Goal: Complete application form: Complete application form

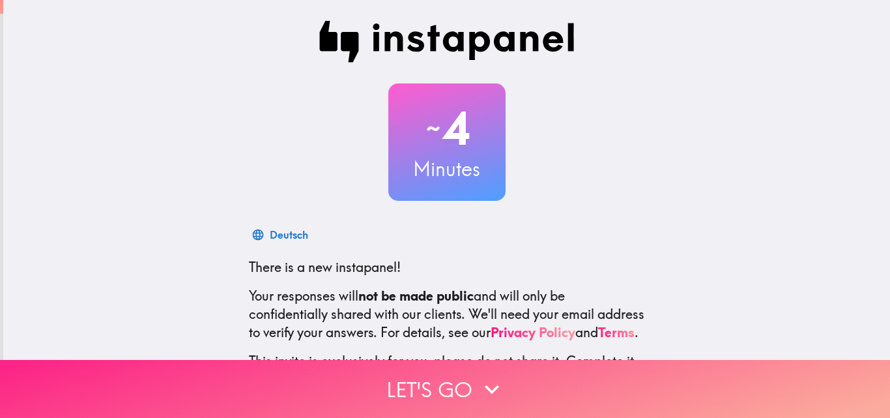
click at [470, 377] on button "Let's go" at bounding box center [445, 389] width 890 height 58
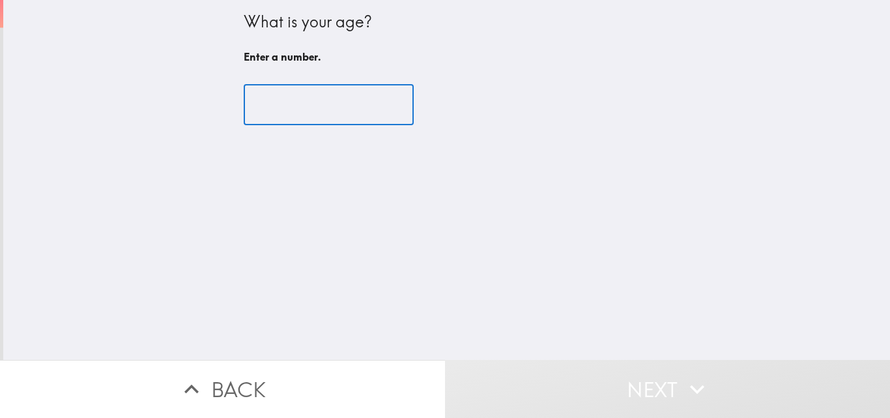
click at [301, 113] on input "number" at bounding box center [329, 105] width 170 height 40
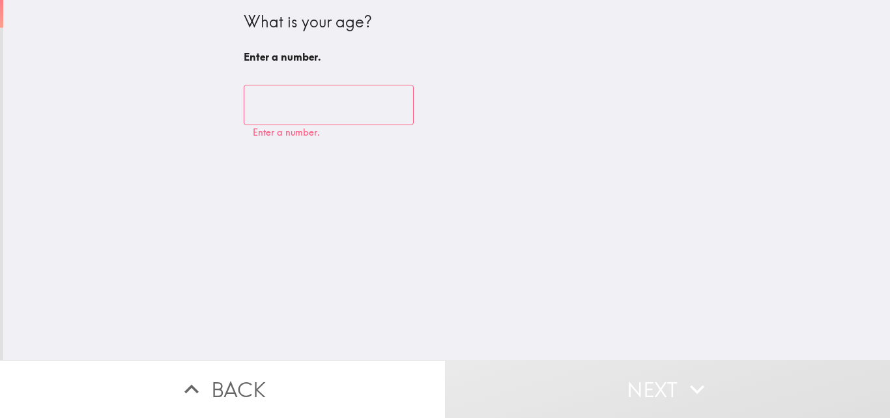
drag, startPoint x: 314, startPoint y: 134, endPoint x: 302, endPoint y: 102, distance: 34.9
click at [302, 102] on input "number" at bounding box center [329, 105] width 170 height 40
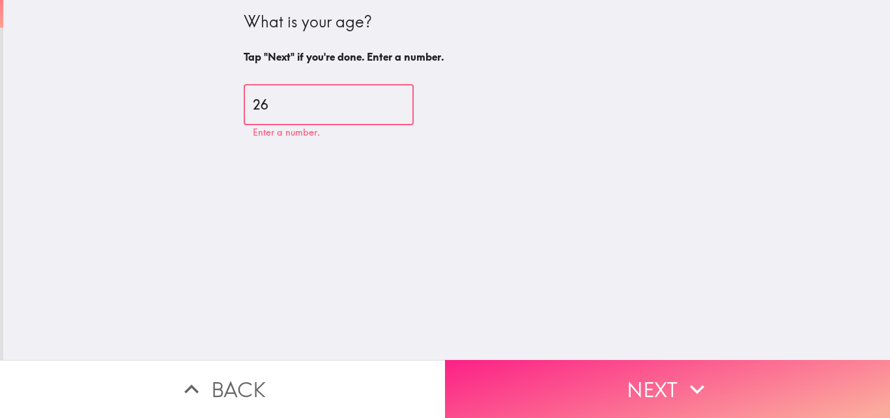
type input "26"
click at [719, 378] on button "Next" at bounding box center [667, 389] width 445 height 58
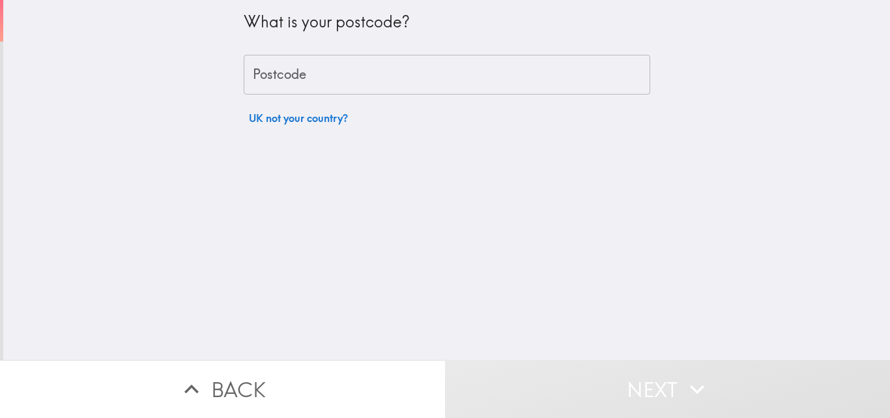
click at [486, 74] on input "Postcode" at bounding box center [447, 75] width 407 height 40
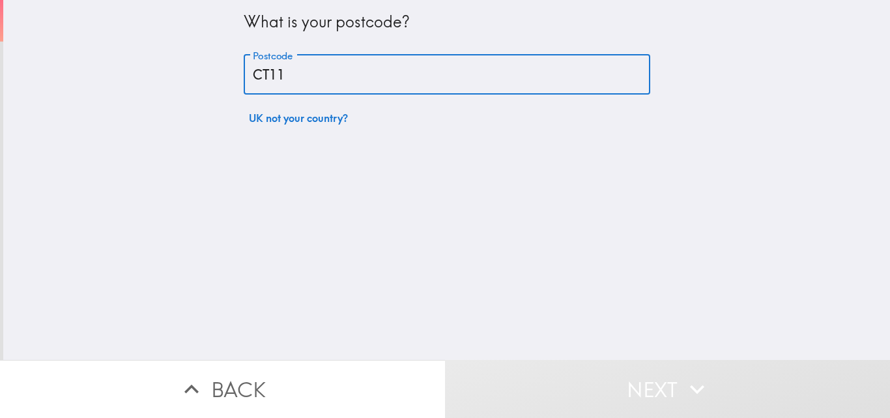
click at [482, 80] on input "CT11" at bounding box center [447, 75] width 407 height 40
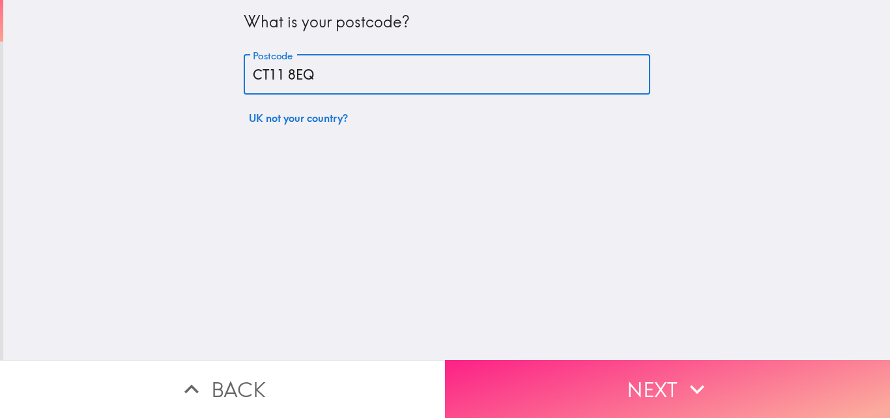
type input "CT11 8EQ"
click at [710, 373] on button "Next" at bounding box center [667, 389] width 445 height 58
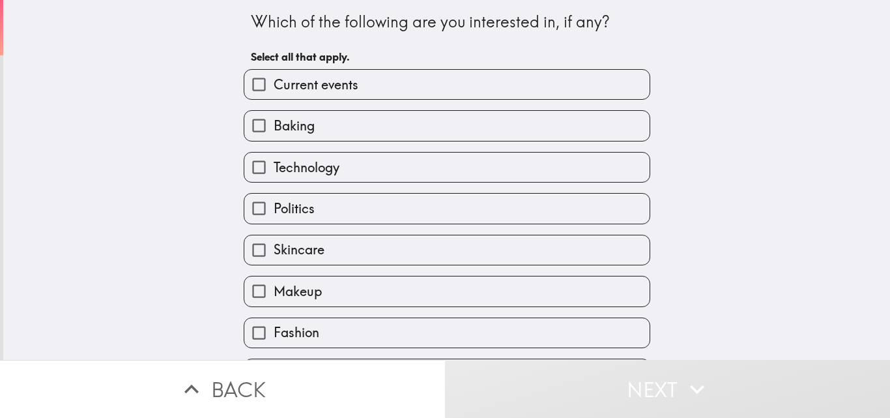
click at [402, 86] on label "Current events" at bounding box center [446, 84] width 405 height 29
click at [274, 86] on input "Current events" at bounding box center [258, 84] width 29 height 29
checkbox input "true"
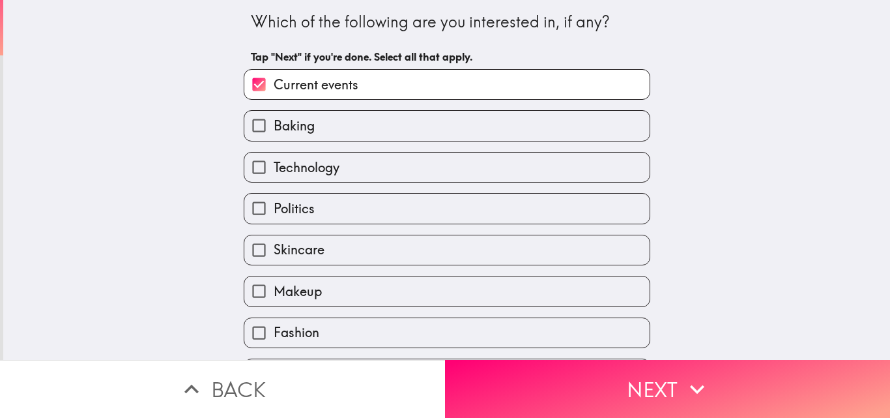
click at [409, 132] on label "Baking" at bounding box center [446, 125] width 405 height 29
click at [274, 132] on input "Baking" at bounding box center [258, 125] width 29 height 29
checkbox input "true"
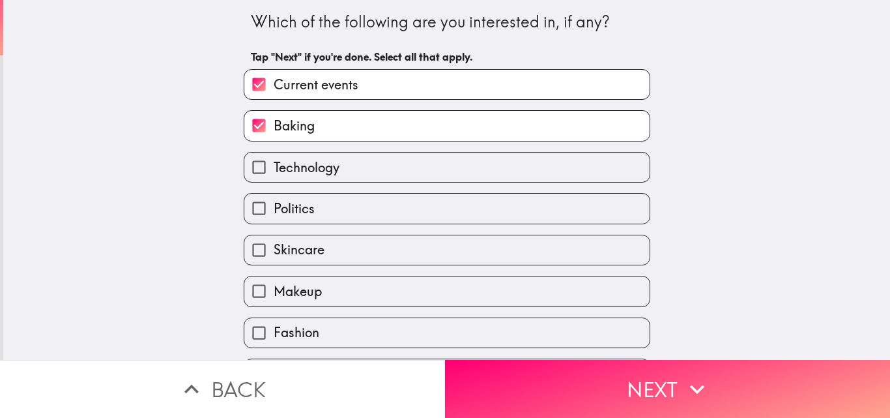
click at [419, 171] on label "Technology" at bounding box center [446, 167] width 405 height 29
click at [274, 171] on input "Technology" at bounding box center [258, 167] width 29 height 29
checkbox input "true"
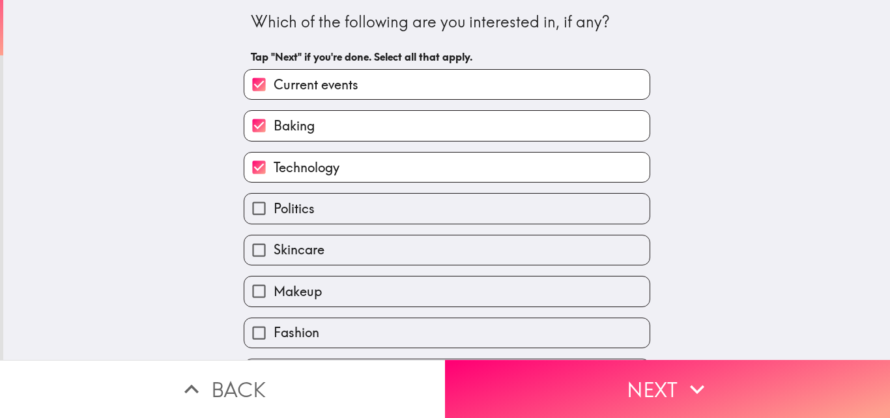
click at [431, 216] on label "Politics" at bounding box center [446, 208] width 405 height 29
click at [274, 216] on input "Politics" at bounding box center [258, 208] width 29 height 29
checkbox input "true"
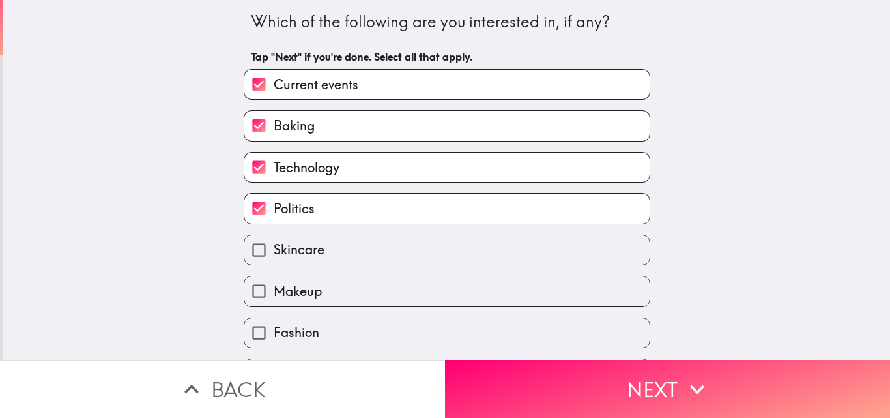
click at [439, 252] on label "Skincare" at bounding box center [446, 249] width 405 height 29
click at [274, 252] on input "Skincare" at bounding box center [258, 249] width 29 height 29
checkbox input "true"
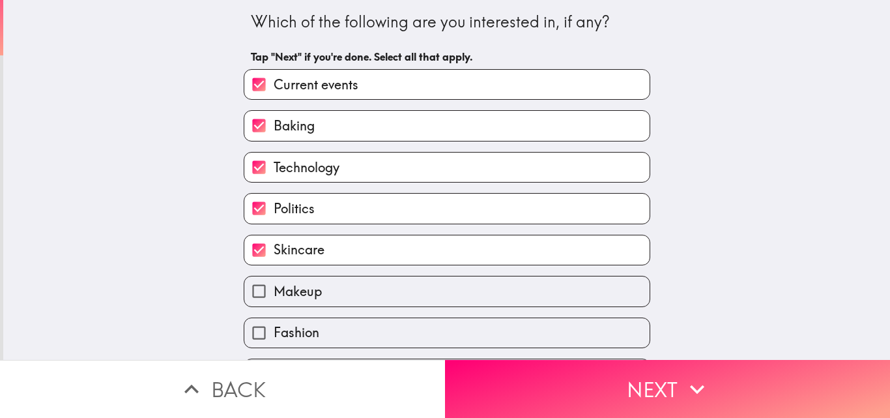
click at [444, 283] on label "Makeup" at bounding box center [446, 290] width 405 height 29
click at [274, 283] on input "Makeup" at bounding box center [258, 290] width 29 height 29
checkbox input "true"
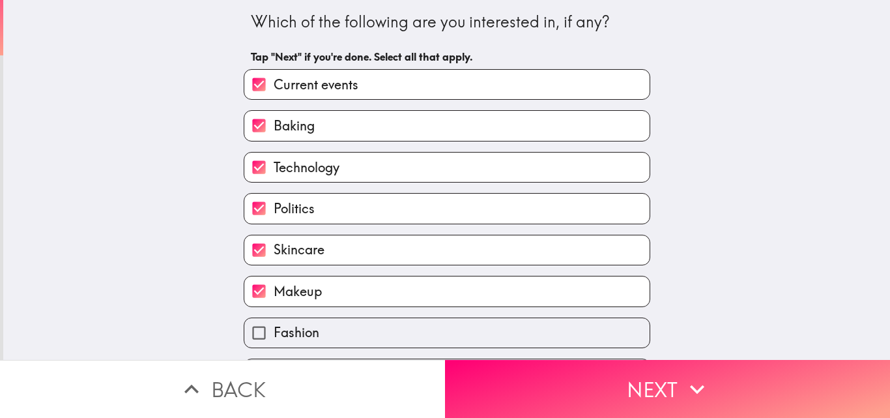
click at [454, 331] on label "Fashion" at bounding box center [446, 332] width 405 height 29
click at [274, 331] on input "Fashion" at bounding box center [258, 332] width 29 height 29
checkbox input "true"
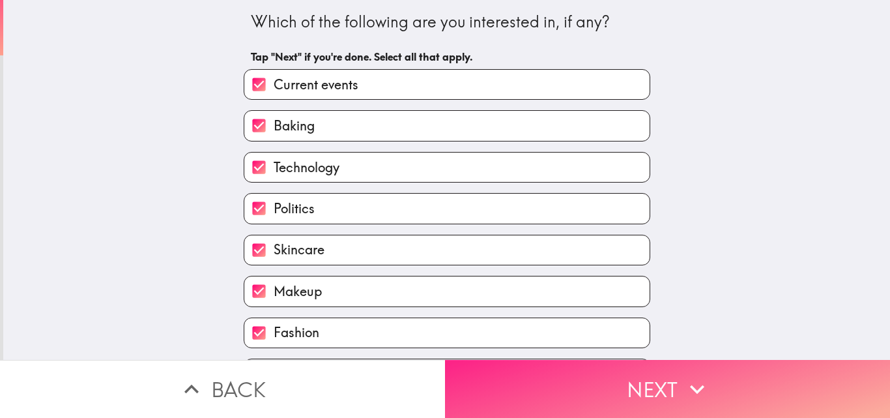
click at [521, 376] on button "Next" at bounding box center [667, 389] width 445 height 58
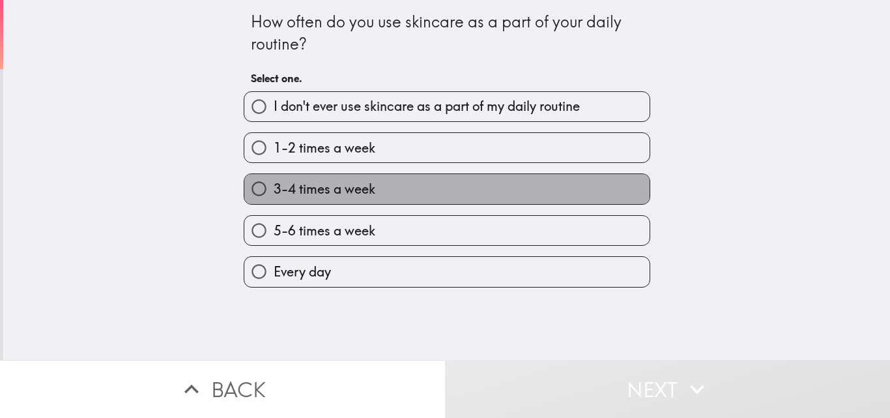
click at [502, 179] on label "3-4 times a week" at bounding box center [446, 188] width 405 height 29
click at [274, 179] on input "3-4 times a week" at bounding box center [258, 188] width 29 height 29
radio input "true"
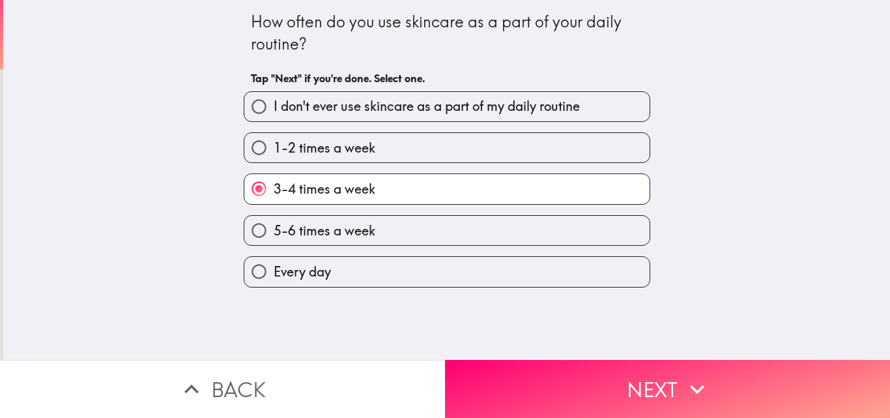
click at [704, 396] on button "Next" at bounding box center [667, 389] width 445 height 58
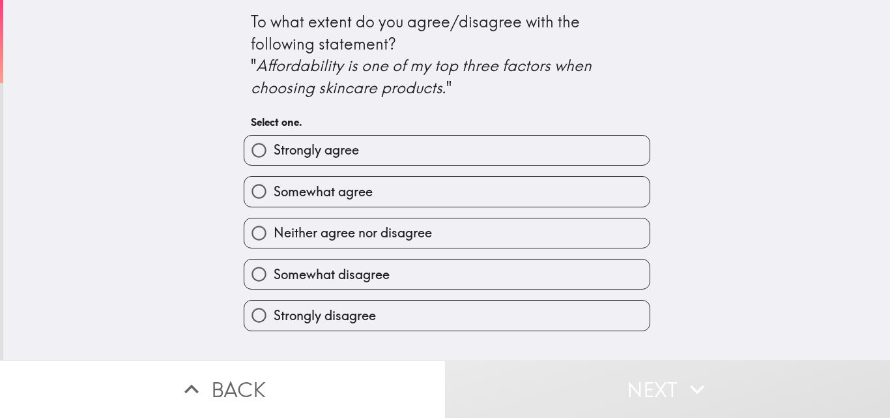
click at [459, 151] on label "Strongly agree" at bounding box center [446, 150] width 405 height 29
click at [274, 151] on input "Strongly agree" at bounding box center [258, 150] width 29 height 29
radio input "true"
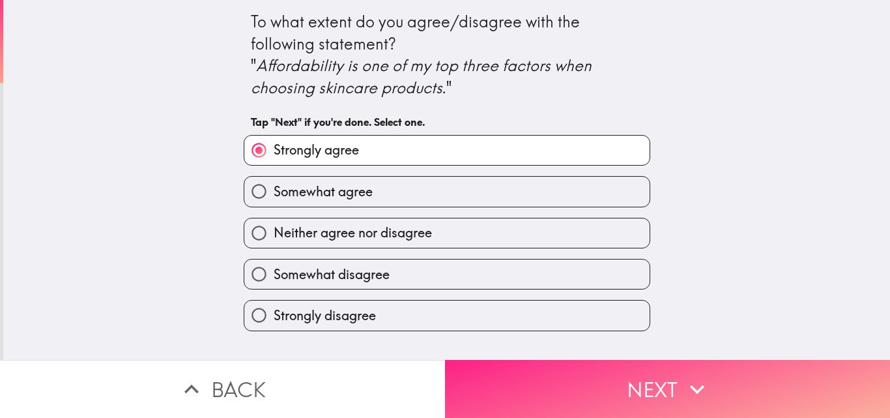
click at [648, 392] on button "Next" at bounding box center [667, 389] width 445 height 58
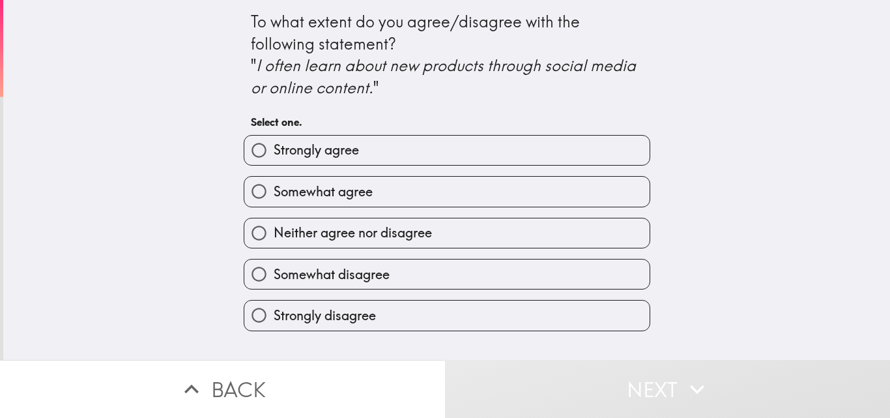
click at [497, 198] on label "Somewhat agree" at bounding box center [446, 191] width 405 height 29
click at [274, 198] on input "Somewhat agree" at bounding box center [258, 191] width 29 height 29
radio input "true"
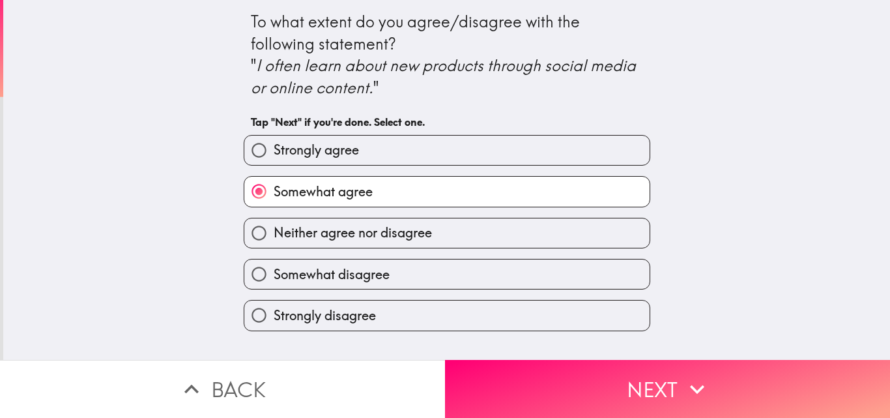
click at [666, 377] on button "Next" at bounding box center [667, 389] width 445 height 58
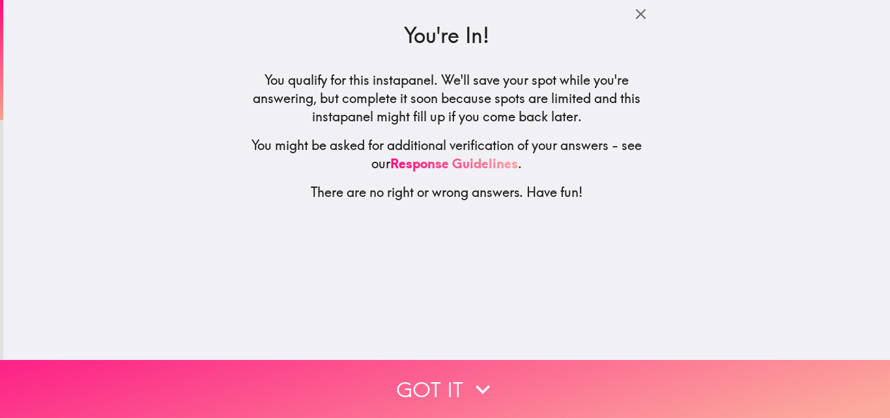
click at [665, 377] on button "Got it" at bounding box center [445, 389] width 890 height 58
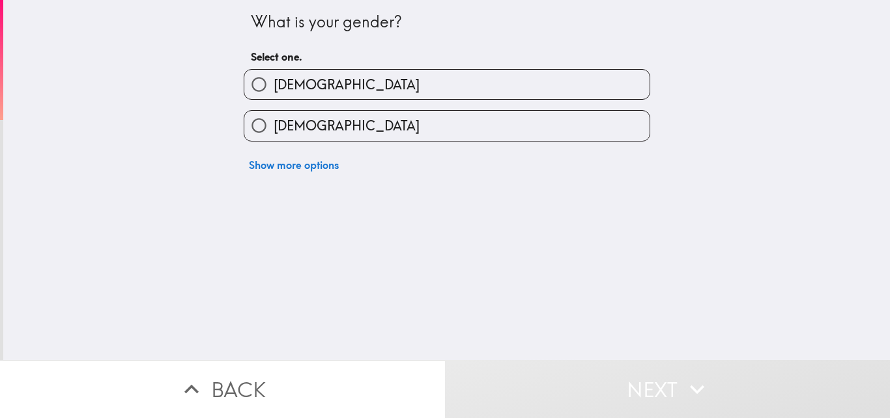
click at [389, 124] on label "[DEMOGRAPHIC_DATA]" at bounding box center [446, 125] width 405 height 29
click at [274, 124] on input "[DEMOGRAPHIC_DATA]" at bounding box center [258, 125] width 29 height 29
radio input "true"
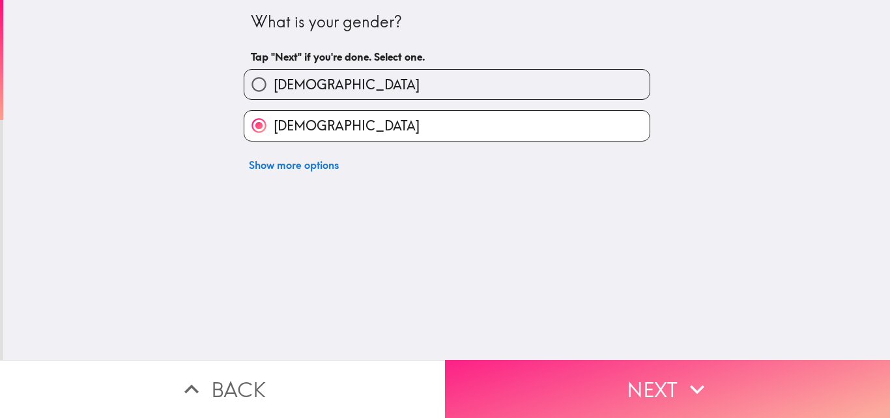
click at [615, 362] on button "Next" at bounding box center [667, 389] width 445 height 58
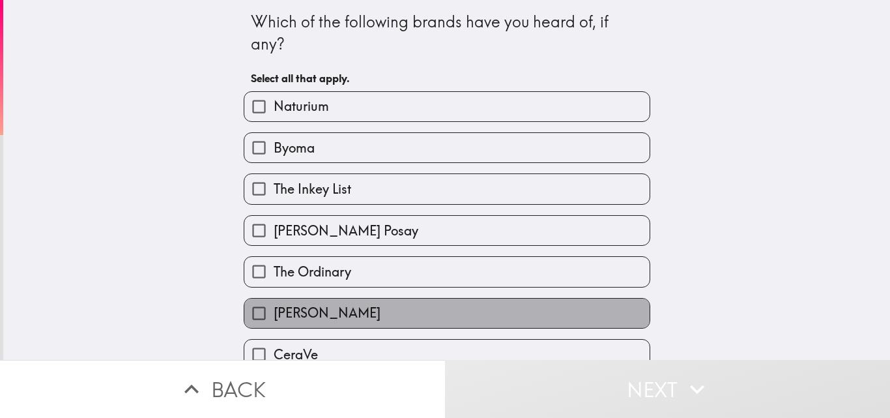
click at [525, 305] on label "[PERSON_NAME]" at bounding box center [446, 312] width 405 height 29
click at [274, 305] on input "[PERSON_NAME]" at bounding box center [258, 312] width 29 height 29
checkbox input "true"
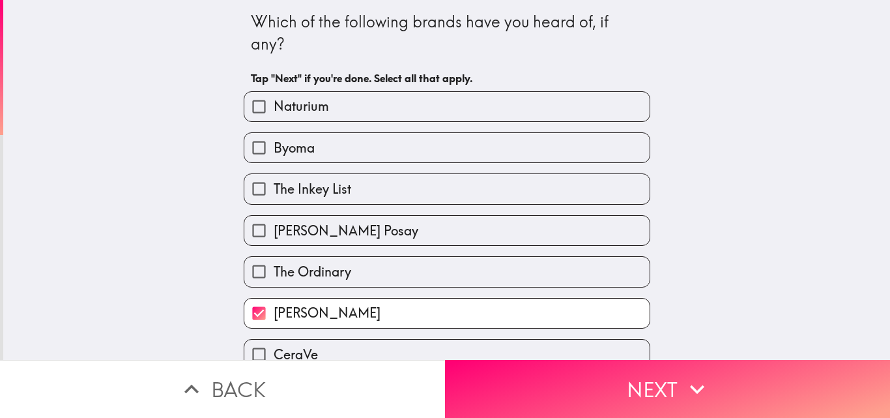
click at [521, 289] on div "[PERSON_NAME]" at bounding box center [441, 307] width 417 height 41
click at [515, 275] on label "The Ordinary" at bounding box center [446, 271] width 405 height 29
click at [274, 275] on input "The Ordinary" at bounding box center [258, 271] width 29 height 29
checkbox input "true"
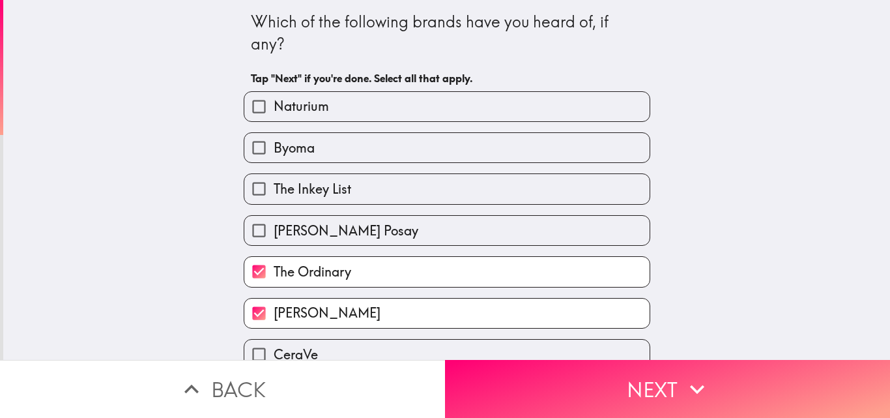
click at [424, 98] on label "Naturium" at bounding box center [446, 106] width 405 height 29
click at [274, 98] on input "Naturium" at bounding box center [258, 106] width 29 height 29
checkbox input "true"
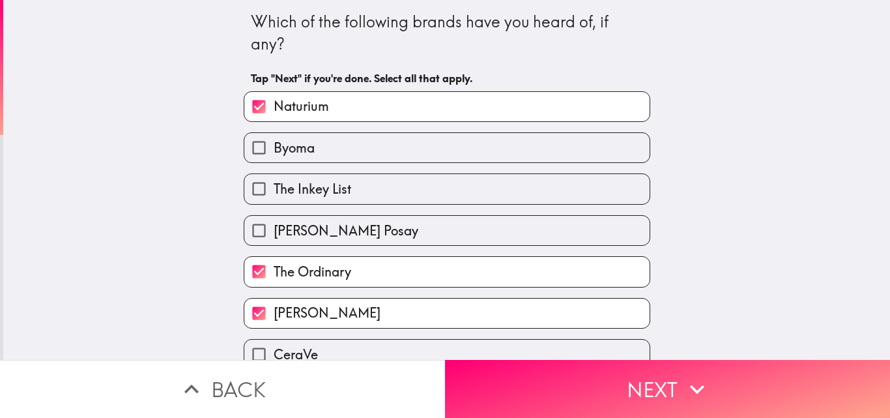
click at [400, 156] on label "Byoma" at bounding box center [446, 147] width 405 height 29
click at [274, 156] on input "Byoma" at bounding box center [258, 147] width 29 height 29
checkbox input "true"
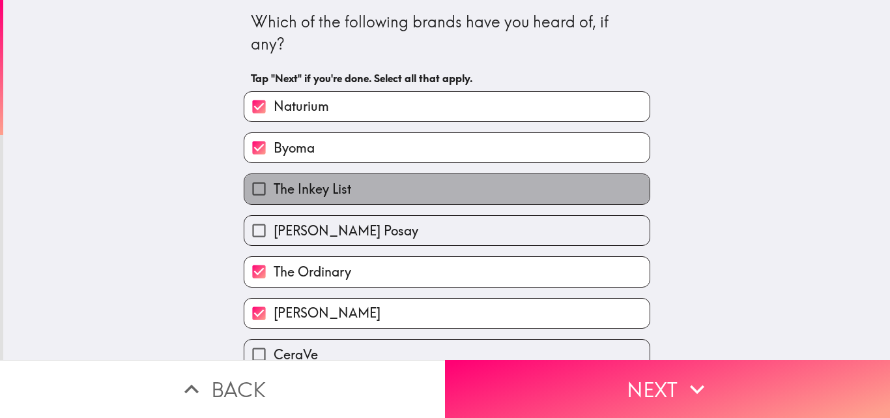
click at [431, 199] on label "The Inkey List" at bounding box center [446, 188] width 405 height 29
click at [274, 199] on input "The Inkey List" at bounding box center [258, 188] width 29 height 29
checkbox input "true"
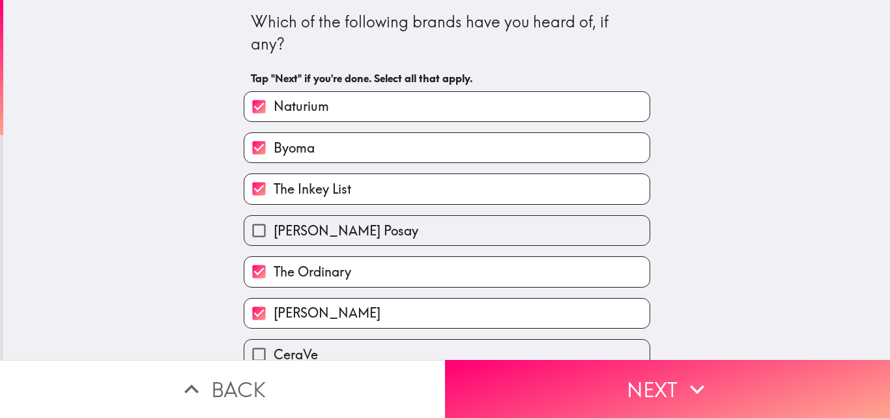
click at [454, 234] on label "[PERSON_NAME] Posay" at bounding box center [446, 230] width 405 height 29
click at [274, 234] on input "[PERSON_NAME] Posay" at bounding box center [258, 230] width 29 height 29
checkbox input "true"
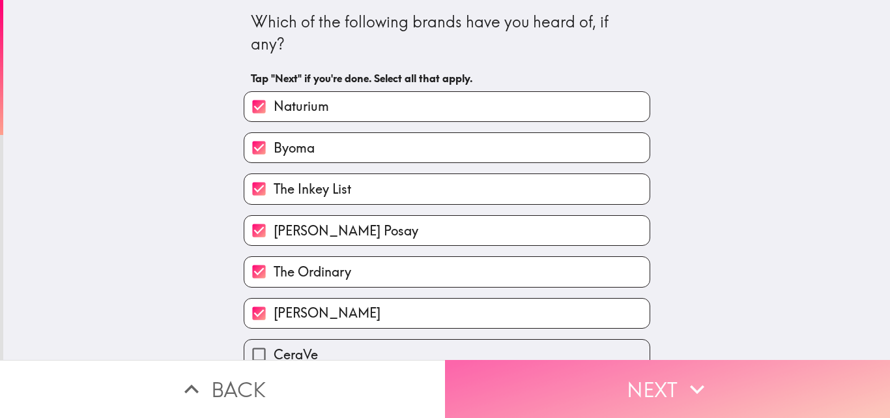
click at [632, 371] on button "Next" at bounding box center [667, 389] width 445 height 58
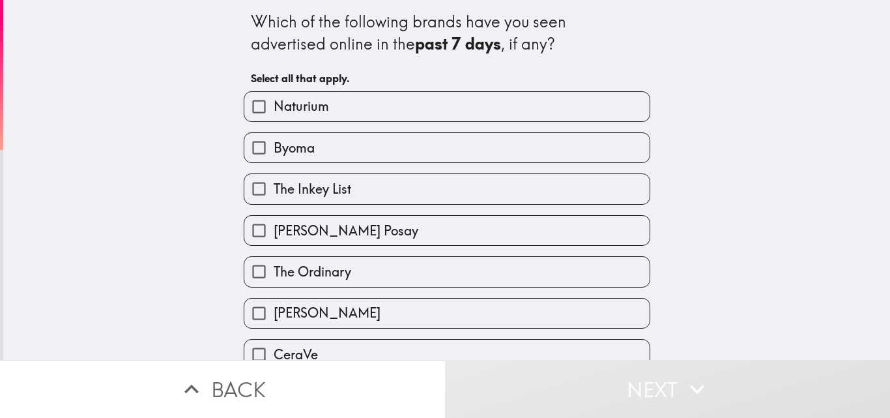
click at [398, 310] on label "[PERSON_NAME]" at bounding box center [446, 312] width 405 height 29
click at [274, 310] on input "[PERSON_NAME]" at bounding box center [258, 312] width 29 height 29
checkbox input "true"
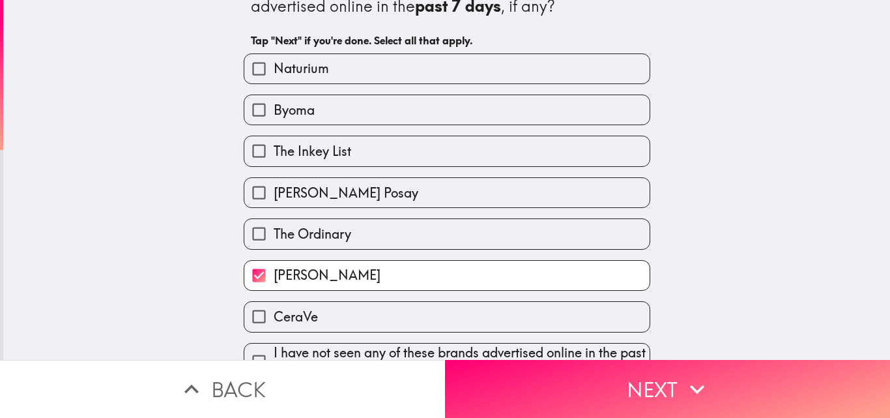
scroll to position [68, 0]
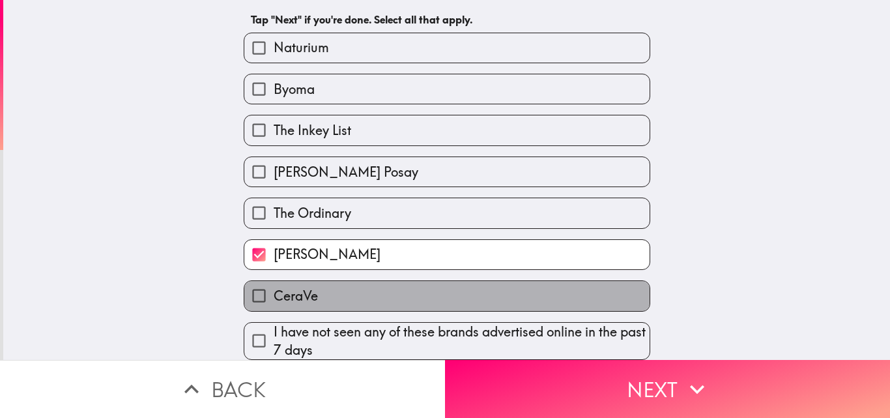
click at [381, 290] on label "CeraVe" at bounding box center [446, 295] width 405 height 29
click at [274, 290] on input "CeraVe" at bounding box center [258, 295] width 29 height 29
checkbox input "true"
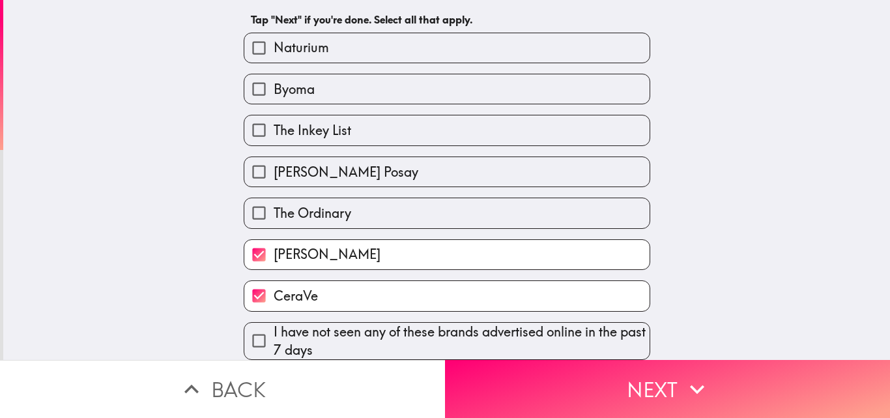
click at [312, 38] on span "Naturium" at bounding box center [301, 47] width 55 height 18
click at [274, 36] on input "Naturium" at bounding box center [258, 47] width 29 height 29
checkbox input "true"
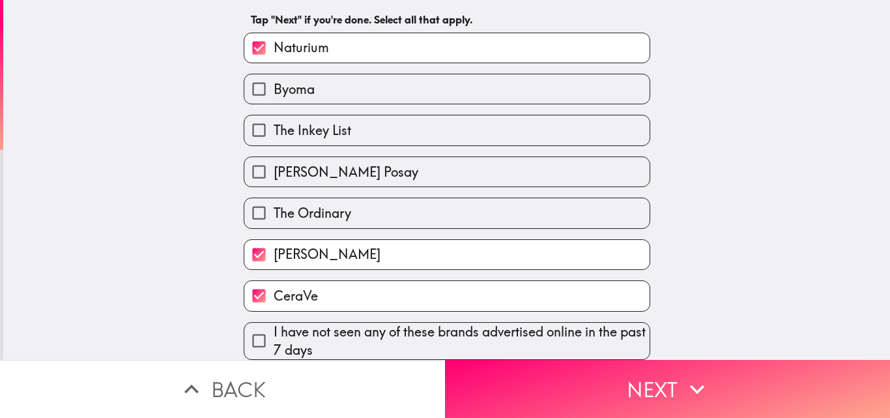
click at [354, 163] on span "[PERSON_NAME] Posay" at bounding box center [346, 172] width 145 height 18
click at [274, 162] on input "[PERSON_NAME] Posay" at bounding box center [258, 171] width 29 height 29
checkbox input "true"
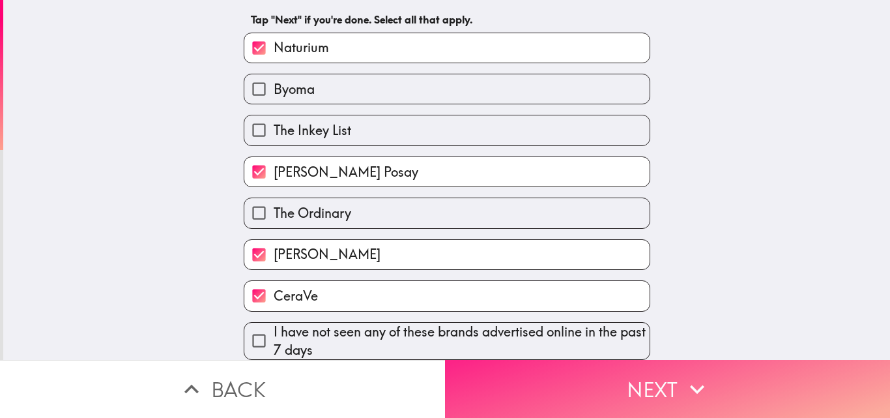
click at [519, 383] on button "Next" at bounding box center [667, 389] width 445 height 58
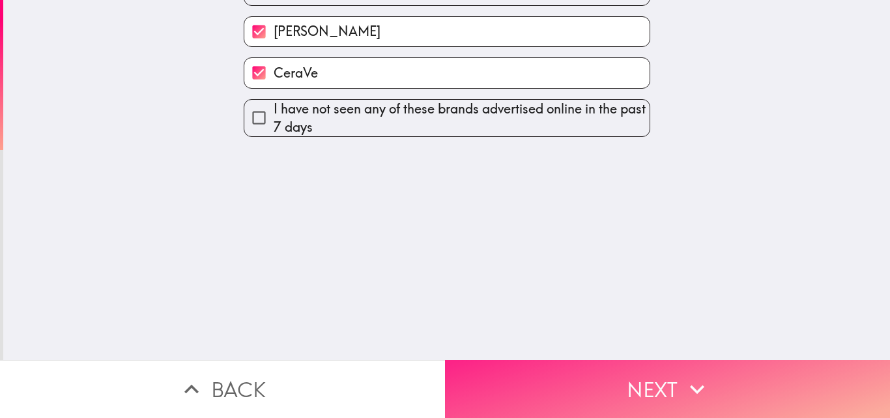
scroll to position [0, 0]
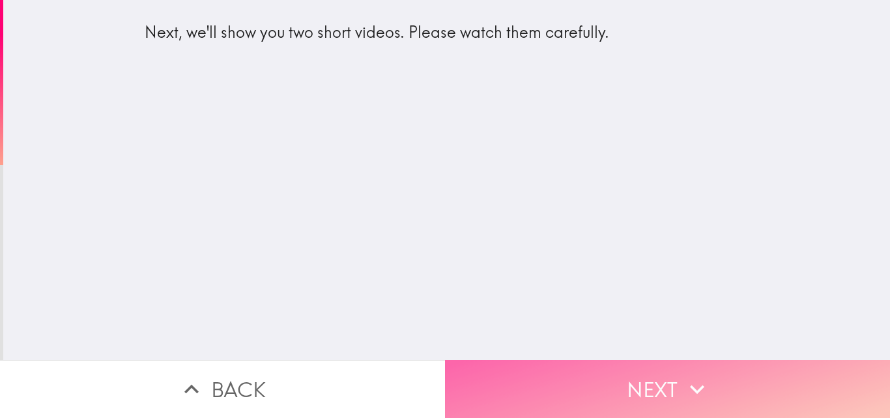
click at [716, 375] on button "Next" at bounding box center [667, 389] width 445 height 58
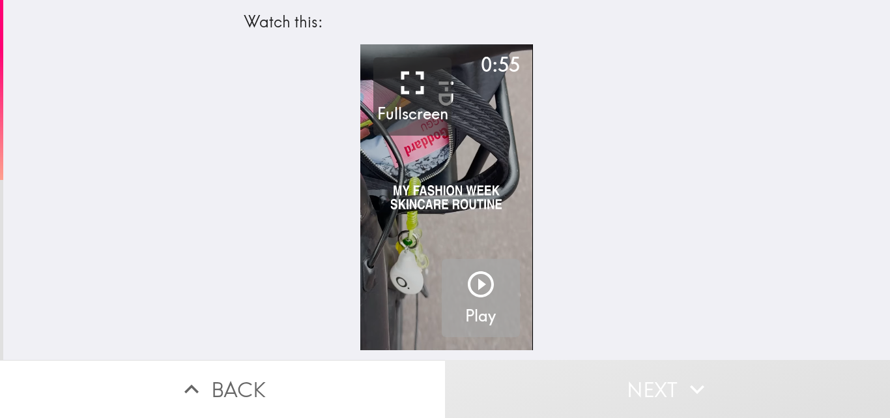
click at [469, 292] on icon "button" at bounding box center [480, 284] width 31 height 31
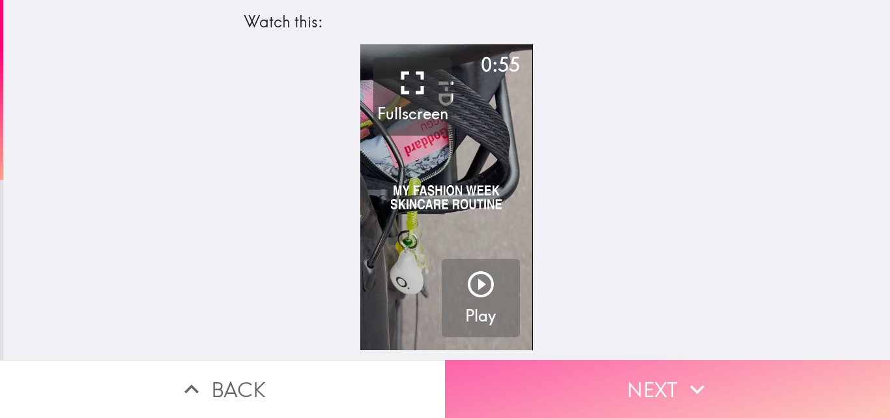
click at [646, 367] on button "Next" at bounding box center [667, 389] width 445 height 58
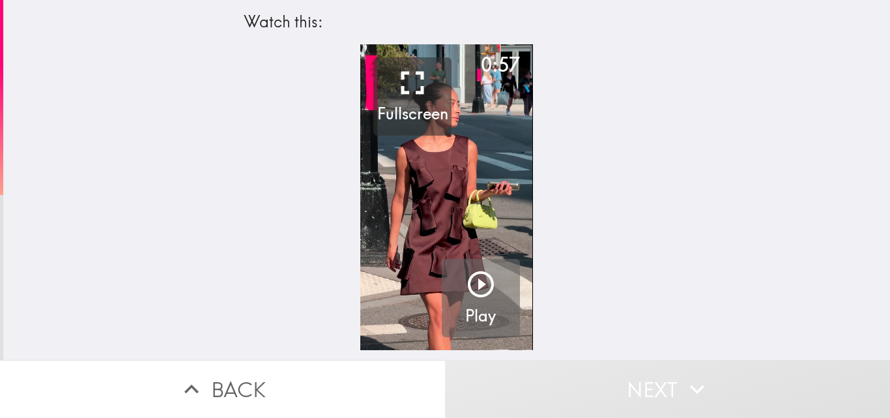
click at [478, 271] on icon "button" at bounding box center [480, 284] width 31 height 31
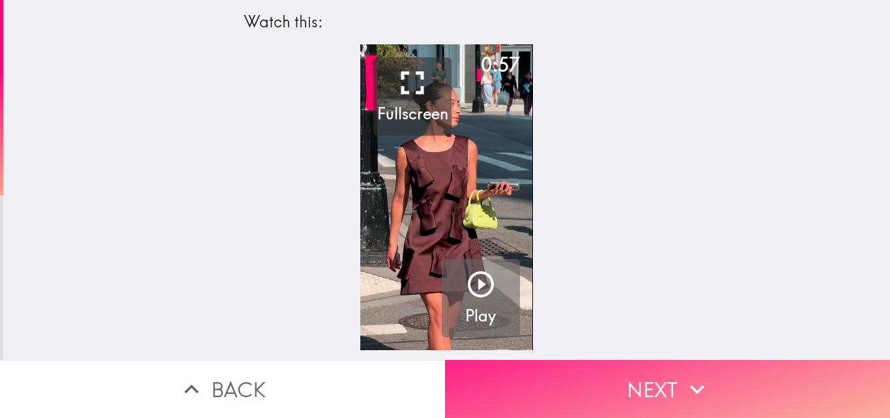
click at [585, 387] on button "Next" at bounding box center [667, 389] width 445 height 58
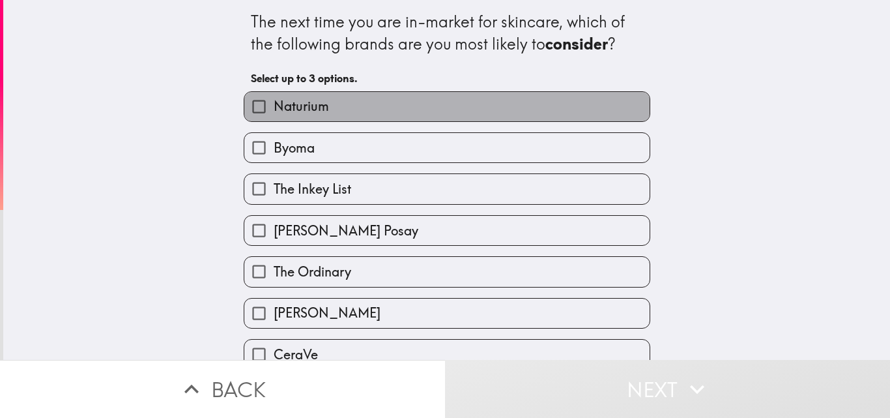
click at [397, 112] on label "Naturium" at bounding box center [446, 106] width 405 height 29
click at [274, 112] on input "Naturium" at bounding box center [258, 106] width 29 height 29
checkbox input "true"
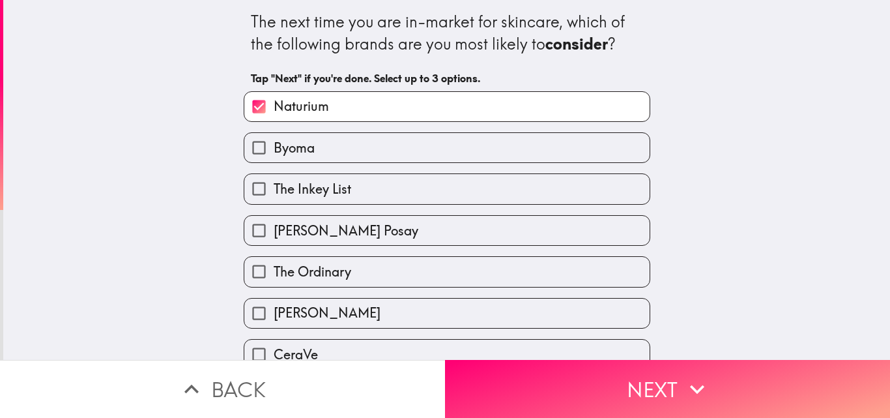
click at [394, 196] on label "The Inkey List" at bounding box center [446, 188] width 405 height 29
click at [274, 196] on input "The Inkey List" at bounding box center [258, 188] width 29 height 29
checkbox input "true"
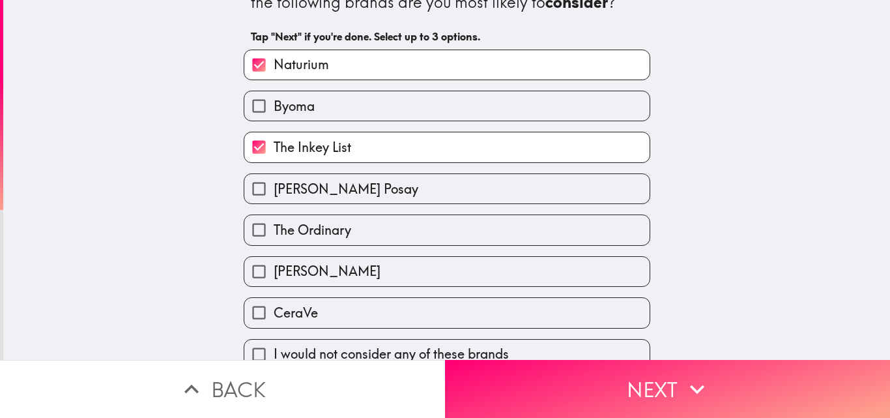
scroll to position [61, 0]
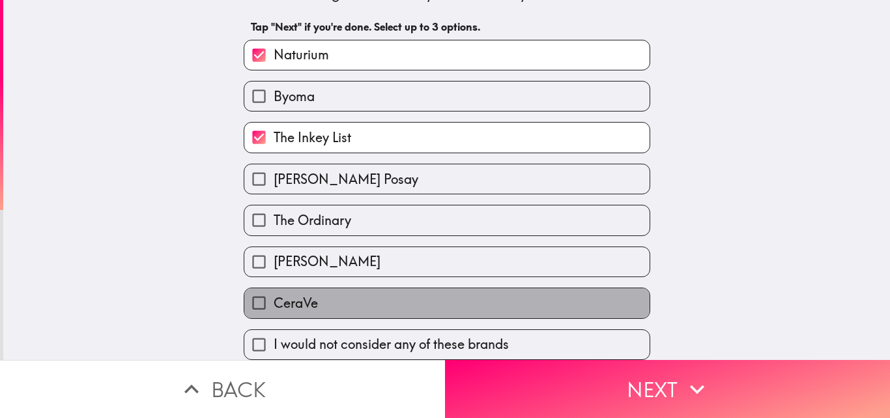
click at [419, 289] on label "CeraVe" at bounding box center [446, 302] width 405 height 29
click at [274, 289] on input "CeraVe" at bounding box center [258, 302] width 29 height 29
checkbox input "true"
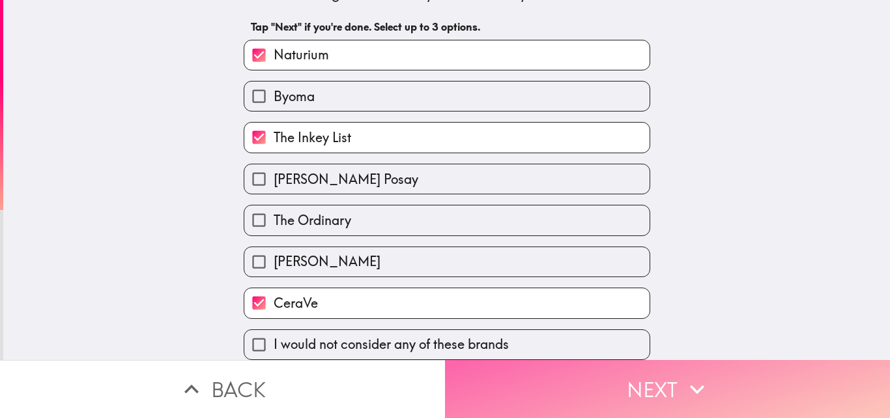
click at [598, 374] on button "Next" at bounding box center [667, 389] width 445 height 58
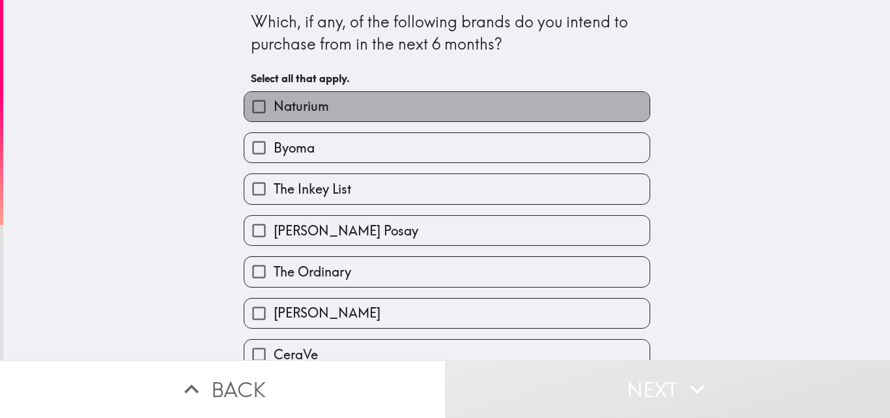
click at [317, 103] on span "Naturium" at bounding box center [301, 106] width 55 height 18
click at [274, 103] on input "Naturium" at bounding box center [258, 106] width 29 height 29
checkbox input "true"
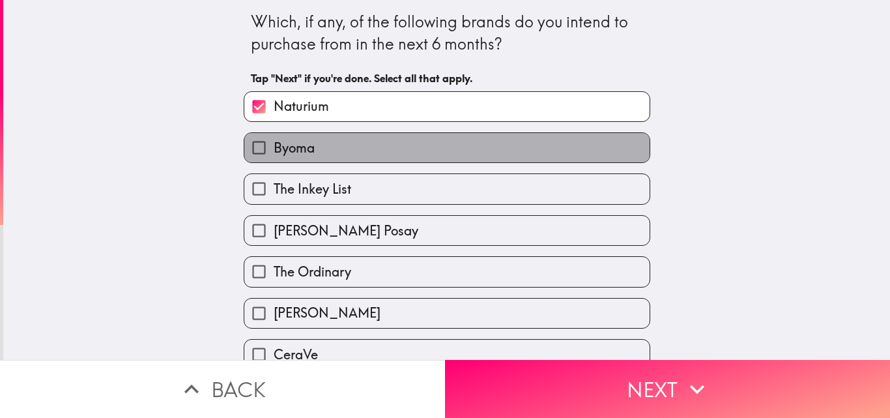
click at [331, 154] on label "Byoma" at bounding box center [446, 147] width 405 height 29
click at [274, 154] on input "Byoma" at bounding box center [258, 147] width 29 height 29
checkbox input "true"
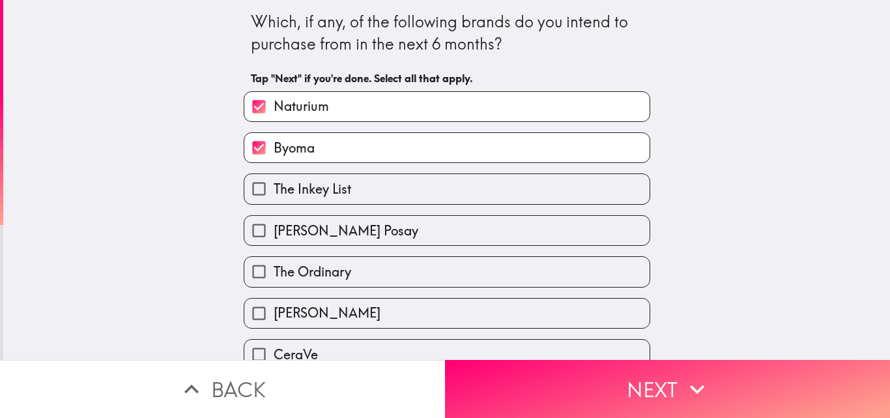
click at [352, 188] on label "The Inkey List" at bounding box center [446, 188] width 405 height 29
click at [274, 188] on input "The Inkey List" at bounding box center [258, 188] width 29 height 29
checkbox input "true"
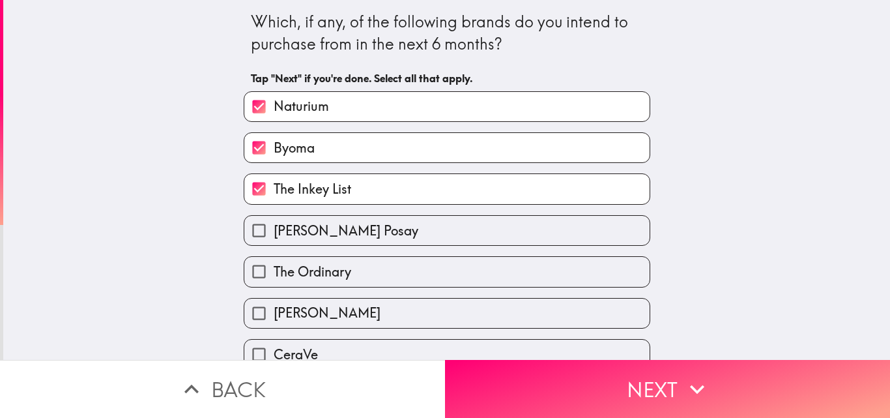
click at [366, 216] on label "[PERSON_NAME] Posay" at bounding box center [446, 230] width 405 height 29
click at [274, 216] on input "[PERSON_NAME] Posay" at bounding box center [258, 230] width 29 height 29
checkbox input "true"
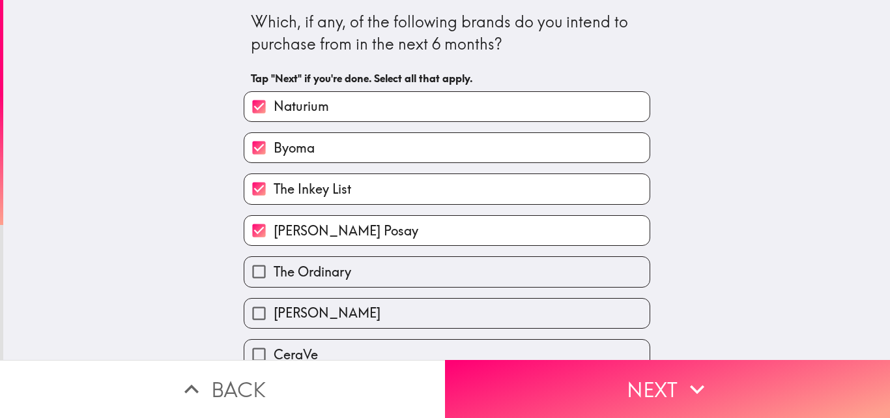
drag, startPoint x: 383, startPoint y: 271, endPoint x: 386, endPoint y: 287, distance: 15.9
click at [384, 271] on label "The Ordinary" at bounding box center [446, 271] width 405 height 29
click at [274, 271] on input "The Ordinary" at bounding box center [258, 271] width 29 height 29
checkbox input "true"
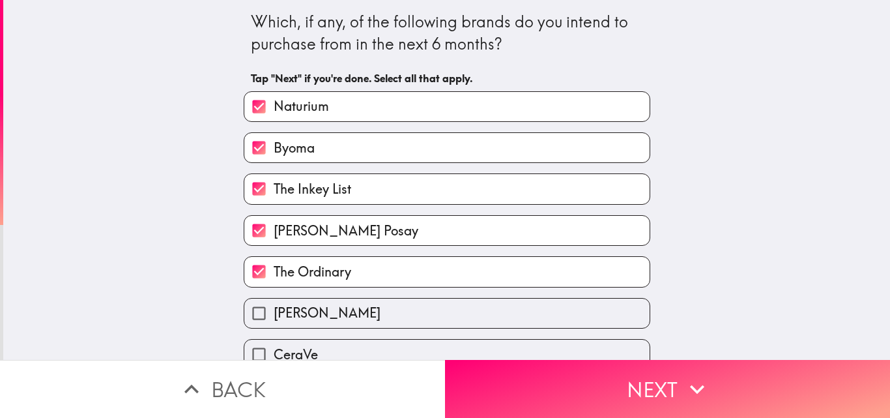
click at [390, 305] on label "[PERSON_NAME]" at bounding box center [446, 312] width 405 height 29
click at [274, 305] on input "[PERSON_NAME]" at bounding box center [258, 312] width 29 height 29
checkbox input "true"
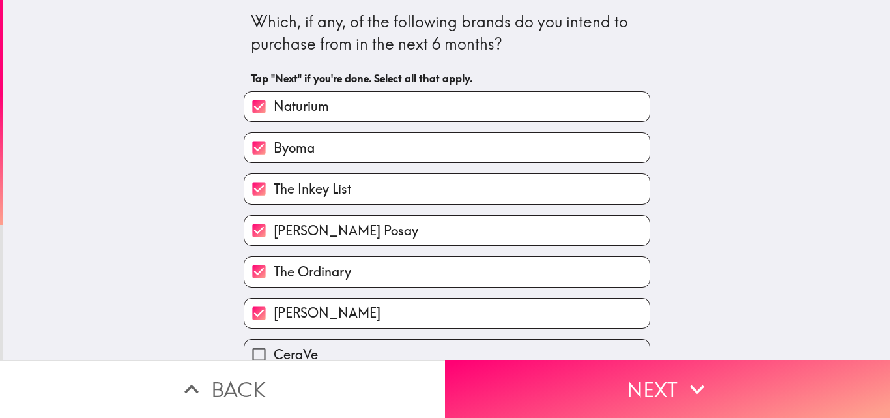
scroll to position [68, 0]
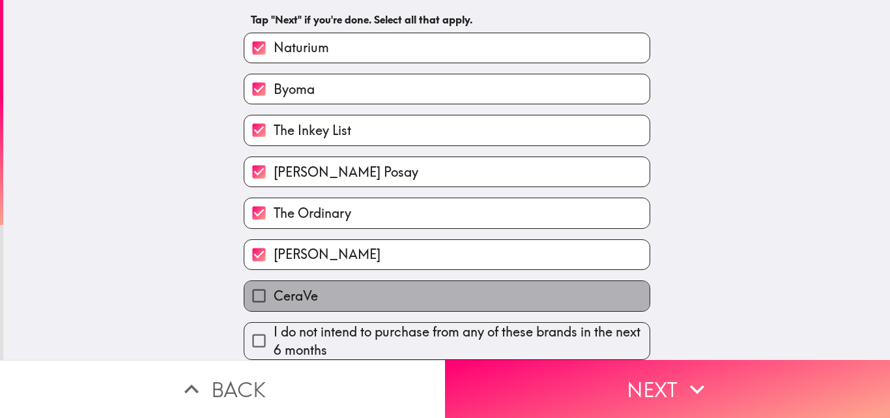
click at [392, 289] on label "CeraVe" at bounding box center [446, 295] width 405 height 29
click at [274, 289] on input "CeraVe" at bounding box center [258, 295] width 29 height 29
checkbox input "true"
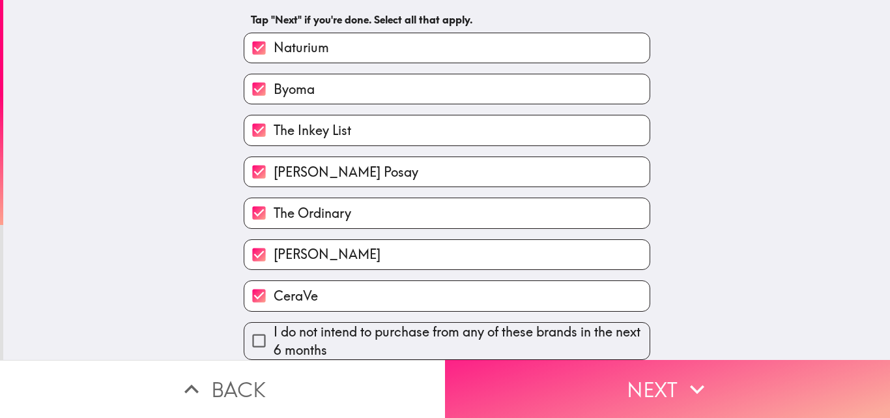
click at [552, 364] on button "Next" at bounding box center [667, 389] width 445 height 58
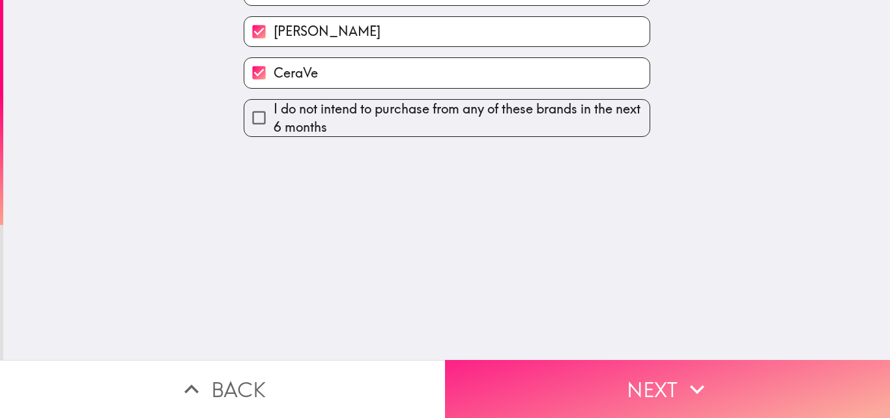
scroll to position [0, 0]
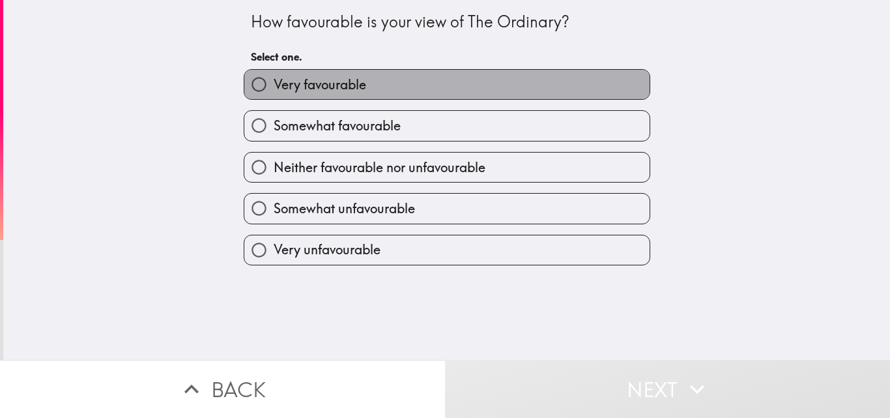
click at [375, 89] on label "Very favourable" at bounding box center [446, 84] width 405 height 29
click at [274, 89] on input "Very favourable" at bounding box center [258, 84] width 29 height 29
radio input "true"
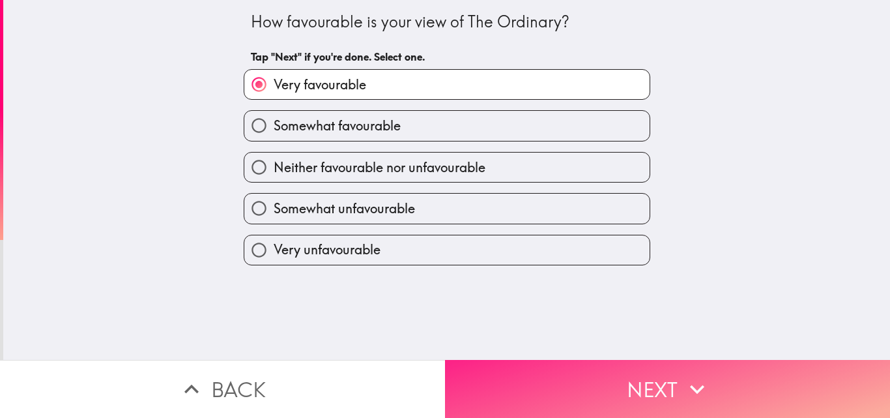
click at [663, 370] on button "Next" at bounding box center [667, 389] width 445 height 58
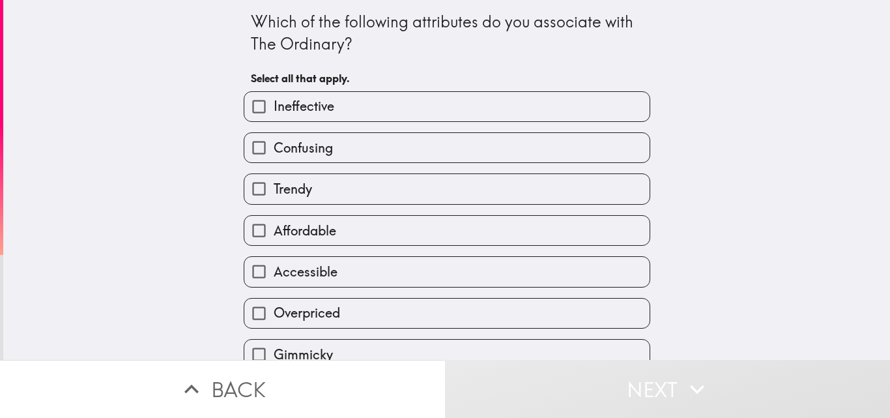
click at [405, 233] on label "Affordable" at bounding box center [446, 230] width 405 height 29
click at [274, 233] on input "Affordable" at bounding box center [258, 230] width 29 height 29
checkbox input "true"
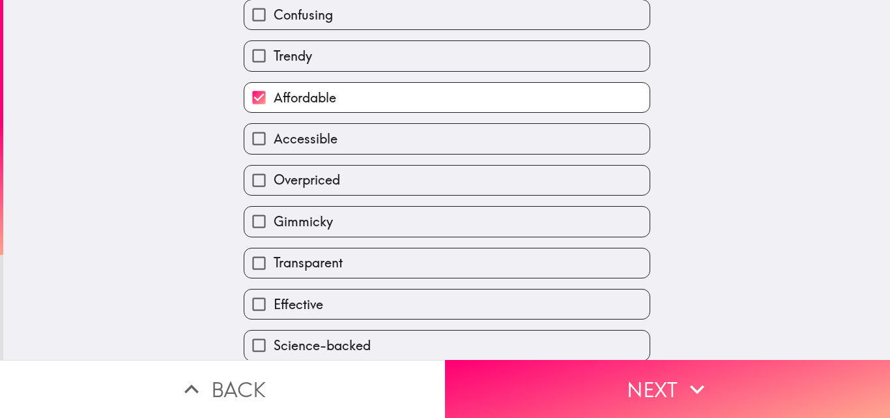
scroll to position [152, 0]
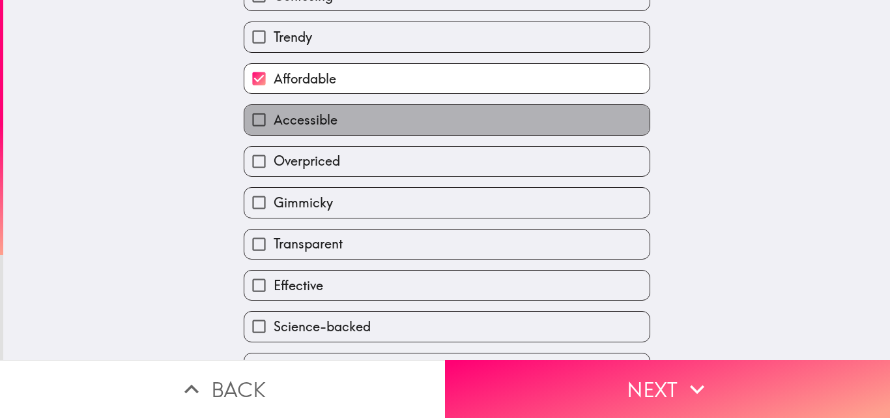
click at [385, 122] on label "Accessible" at bounding box center [446, 119] width 405 height 29
click at [274, 122] on input "Accessible" at bounding box center [258, 119] width 29 height 29
checkbox input "true"
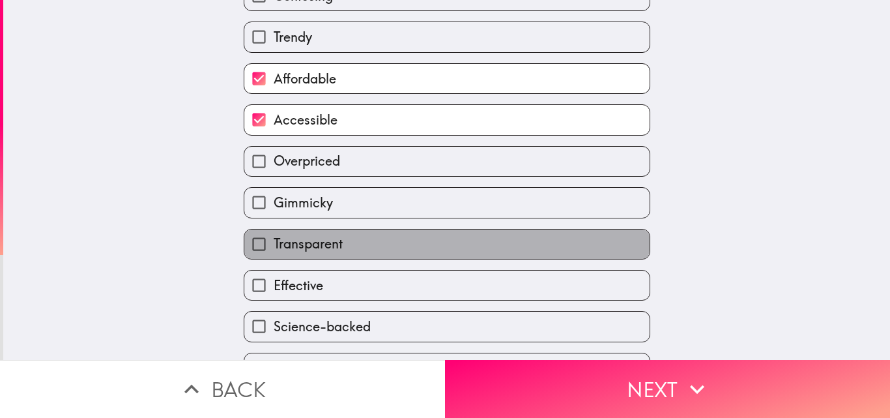
click at [390, 237] on label "Transparent" at bounding box center [446, 243] width 405 height 29
click at [274, 237] on input "Transparent" at bounding box center [258, 243] width 29 height 29
checkbox input "true"
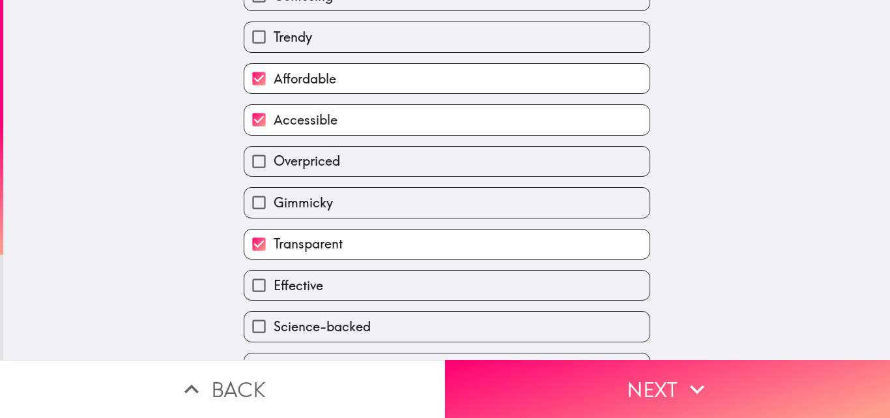
click at [408, 271] on label "Effective" at bounding box center [446, 284] width 405 height 29
click at [274, 271] on input "Effective" at bounding box center [258, 284] width 29 height 29
checkbox input "true"
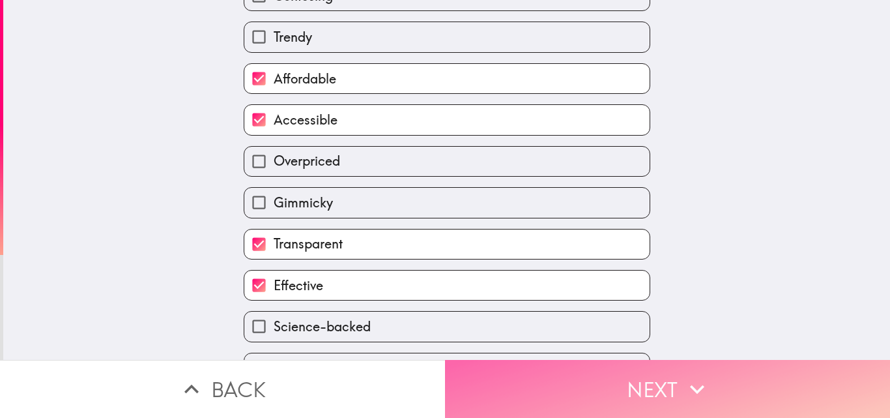
click at [617, 372] on button "Next" at bounding box center [667, 389] width 445 height 58
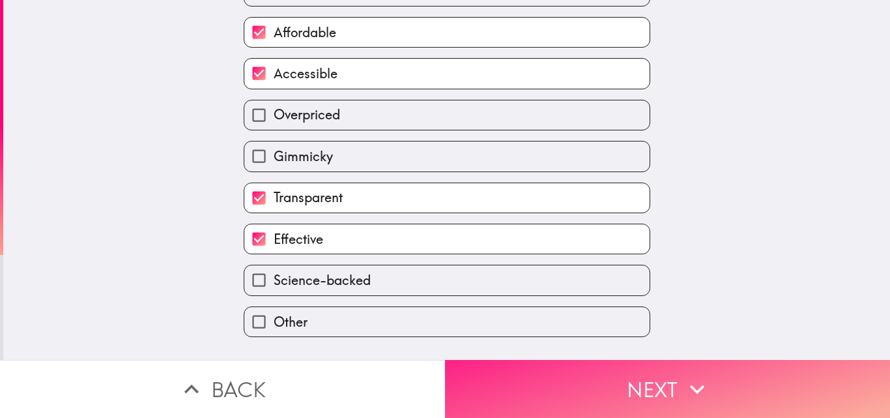
scroll to position [0, 0]
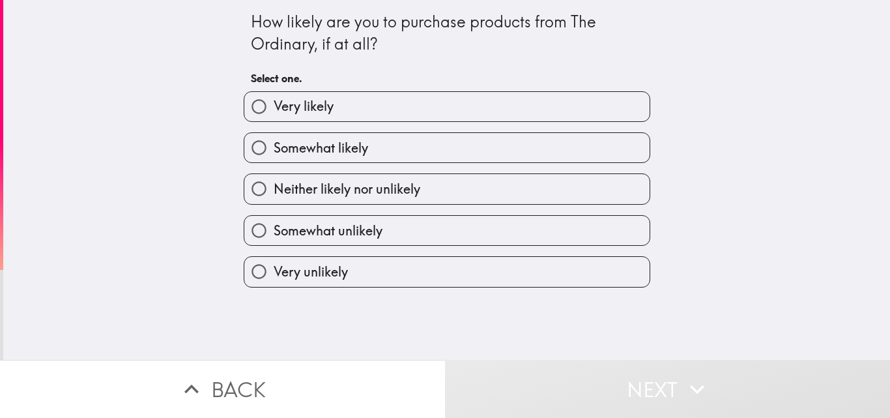
click at [323, 108] on span "Very likely" at bounding box center [304, 106] width 60 height 18
click at [274, 108] on input "Very likely" at bounding box center [258, 106] width 29 height 29
radio input "true"
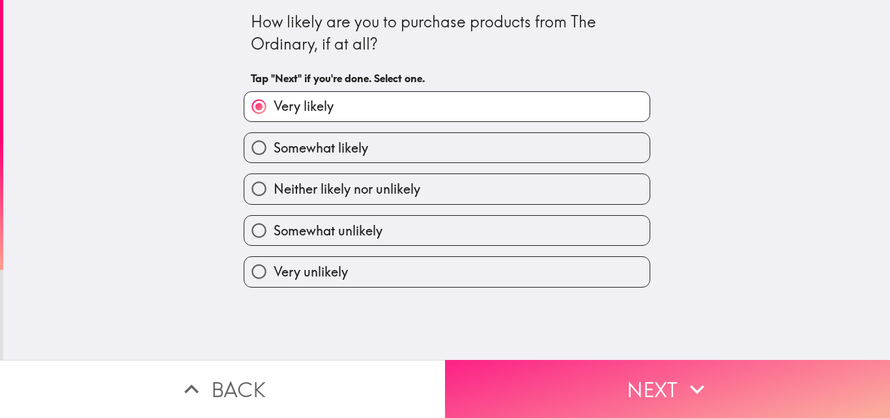
click at [459, 366] on button "Next" at bounding box center [667, 389] width 445 height 58
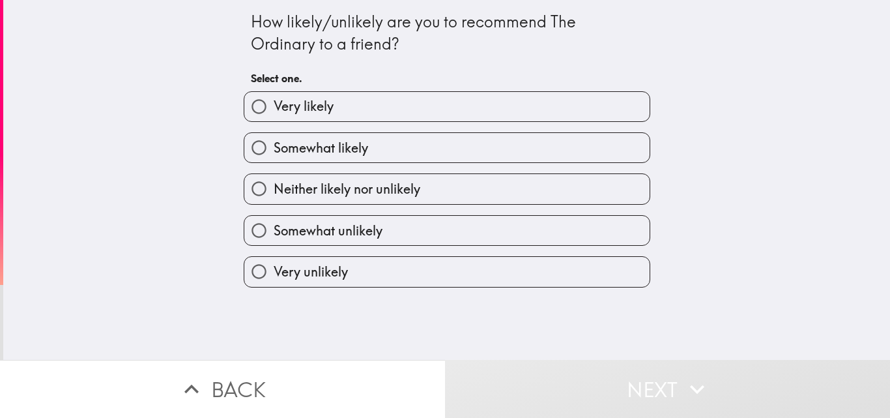
click at [343, 108] on label "Very likely" at bounding box center [446, 106] width 405 height 29
click at [274, 108] on input "Very likely" at bounding box center [258, 106] width 29 height 29
radio input "true"
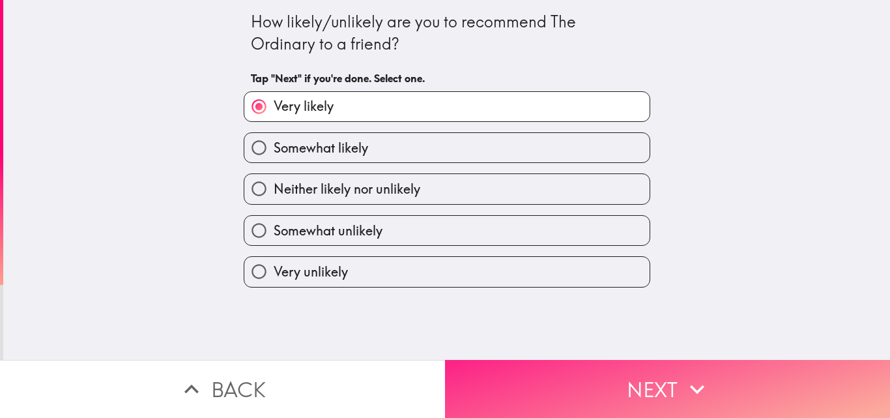
click at [541, 377] on button "Next" at bounding box center [667, 389] width 445 height 58
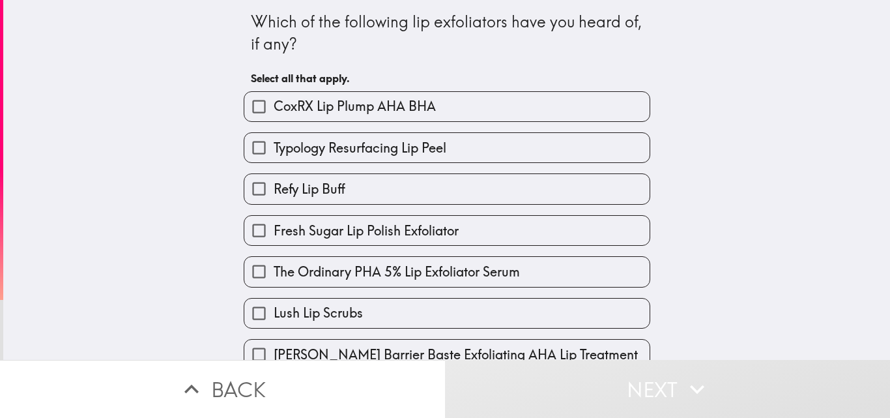
click at [488, 115] on label "CoxRX Lip Plump AHA BHA" at bounding box center [446, 106] width 405 height 29
click at [274, 115] on input "CoxRX Lip Plump AHA BHA" at bounding box center [258, 106] width 29 height 29
checkbox input "true"
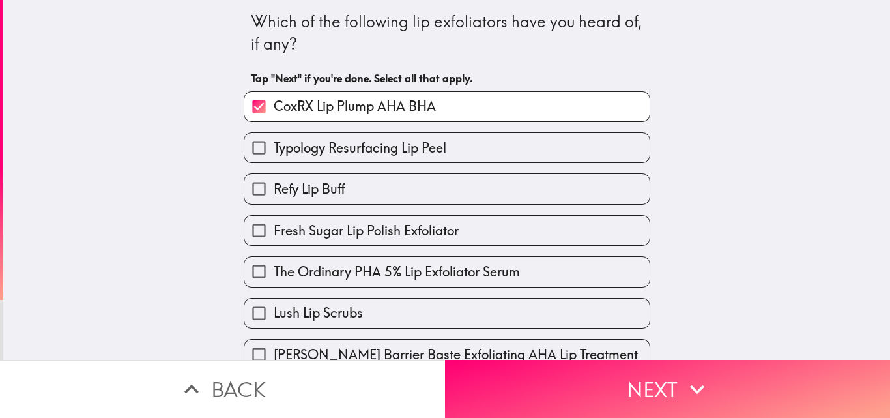
click at [477, 149] on label "Typology Resurfacing Lip Peel" at bounding box center [446, 147] width 405 height 29
click at [274, 149] on input "Typology Resurfacing Lip Peel" at bounding box center [258, 147] width 29 height 29
checkbox input "true"
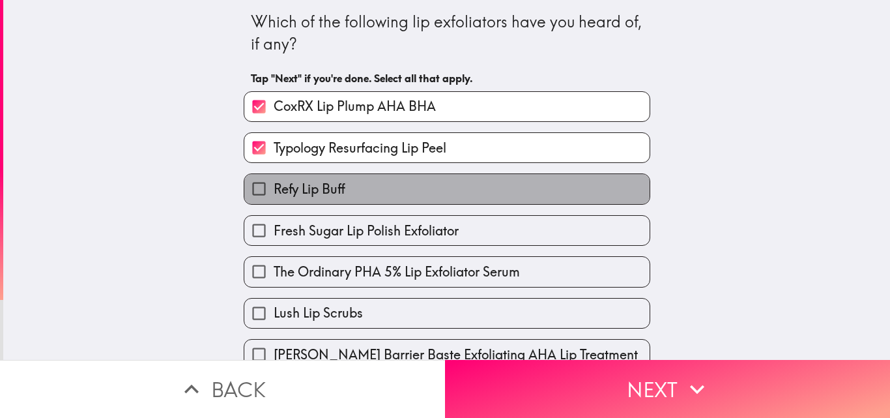
click at [472, 188] on label "Refy Lip Buff" at bounding box center [446, 188] width 405 height 29
click at [274, 188] on input "Refy Lip Buff" at bounding box center [258, 188] width 29 height 29
checkbox input "true"
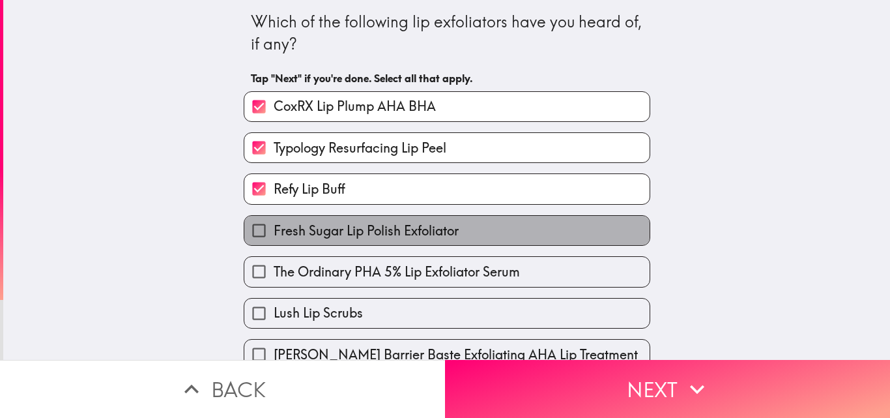
click at [479, 230] on label "Fresh Sugar Lip Polish Exfoliator" at bounding box center [446, 230] width 405 height 29
click at [274, 230] on input "Fresh Sugar Lip Polish Exfoliator" at bounding box center [258, 230] width 29 height 29
checkbox input "true"
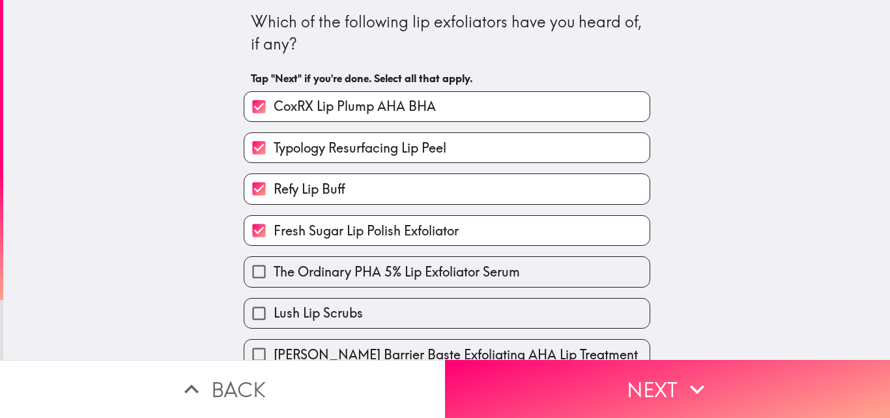
click at [476, 298] on label "Lush Lip Scrubs" at bounding box center [446, 312] width 405 height 29
click at [274, 298] on input "Lush Lip Scrubs" at bounding box center [258, 312] width 29 height 29
checkbox input "true"
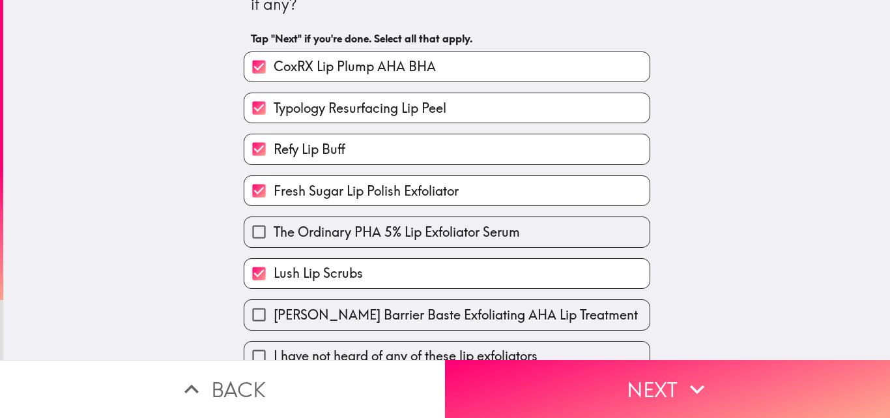
scroll to position [61, 0]
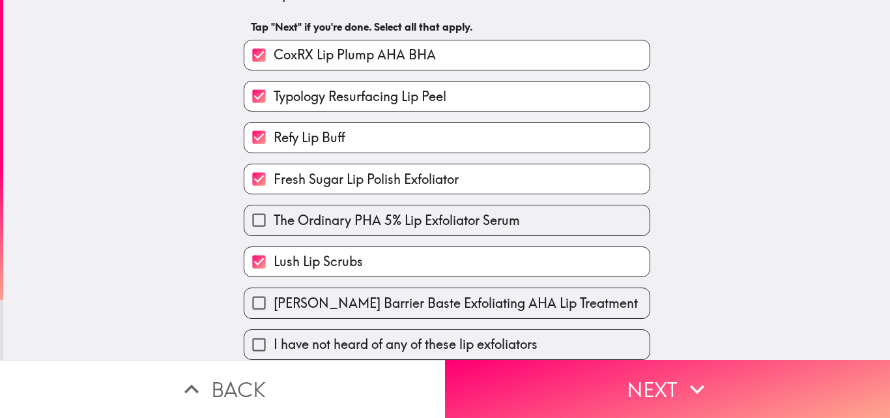
click at [468, 288] on label "[PERSON_NAME] Barrier Baste Exfoliating AHA Lip Treatment" at bounding box center [446, 302] width 405 height 29
click at [274, 288] on input "[PERSON_NAME] Barrier Baste Exfoliating AHA Lip Treatment" at bounding box center [258, 302] width 29 height 29
checkbox input "true"
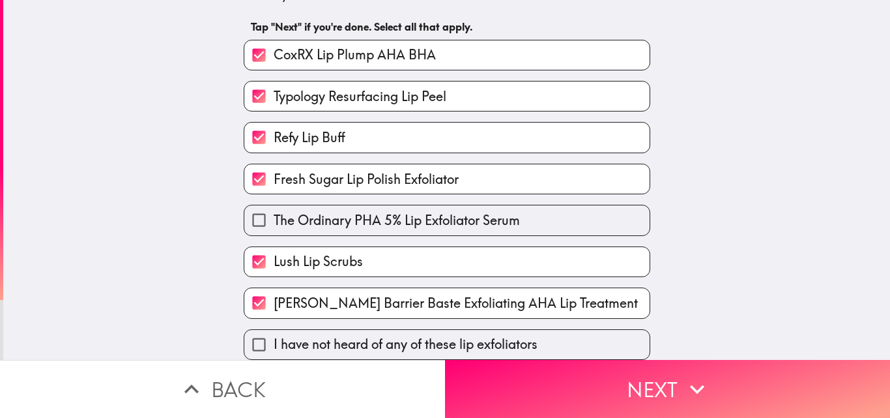
click at [461, 277] on div "[PERSON_NAME] Barrier Baste Exfoliating AHA Lip Treatment" at bounding box center [441, 297] width 417 height 41
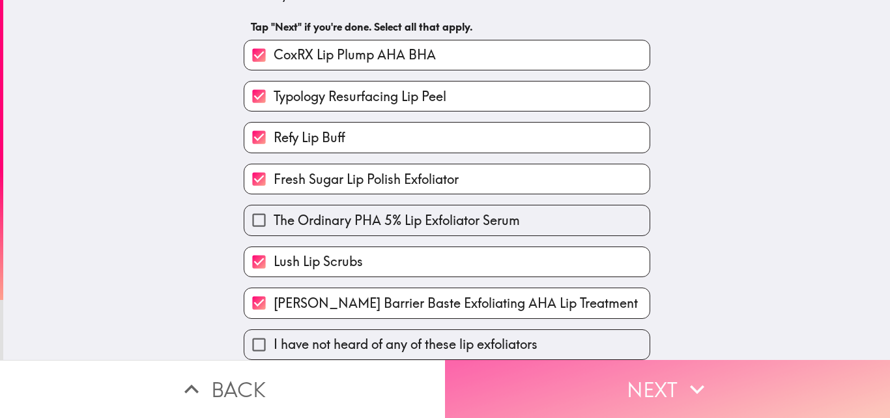
click at [663, 368] on button "Next" at bounding box center [667, 389] width 445 height 58
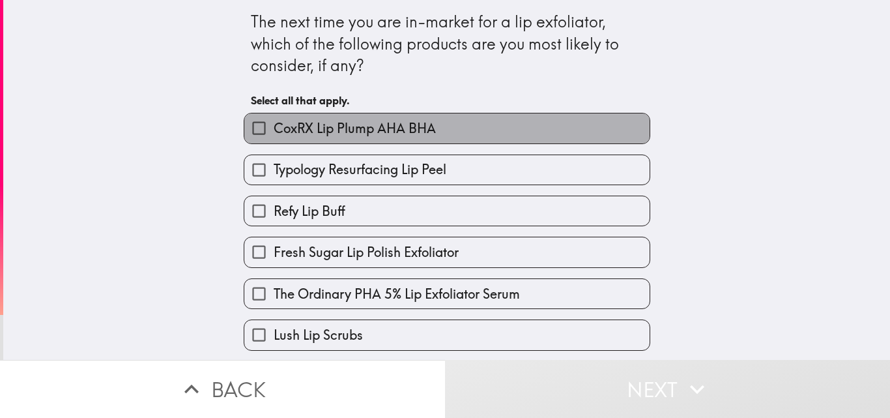
click at [401, 125] on span "CoxRX Lip Plump AHA BHA" at bounding box center [355, 128] width 162 height 18
click at [274, 125] on input "CoxRX Lip Plump AHA BHA" at bounding box center [258, 127] width 29 height 29
checkbox input "true"
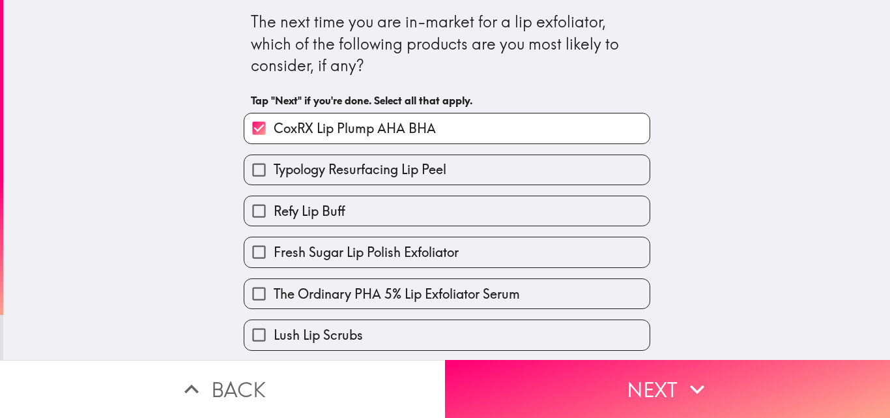
click at [413, 172] on span "Typology Resurfacing Lip Peel" at bounding box center [360, 169] width 173 height 18
click at [274, 172] on input "Typology Resurfacing Lip Peel" at bounding box center [258, 169] width 29 height 29
checkbox input "true"
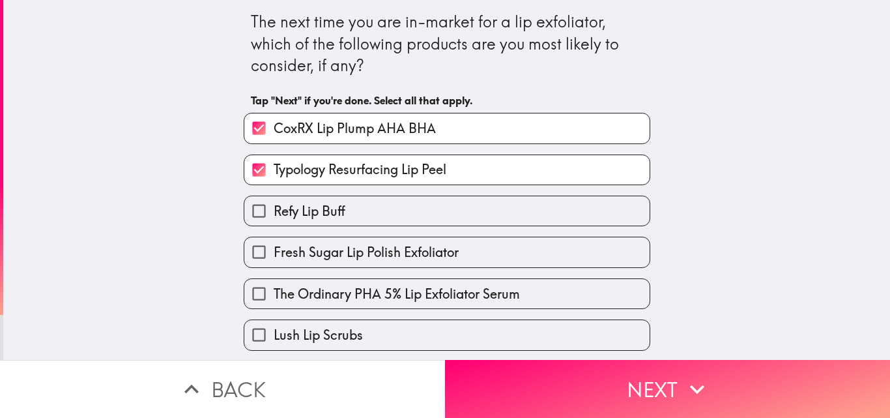
click at [426, 207] on label "Refy Lip Buff" at bounding box center [446, 210] width 405 height 29
click at [274, 207] on input "Refy Lip Buff" at bounding box center [258, 210] width 29 height 29
checkbox input "true"
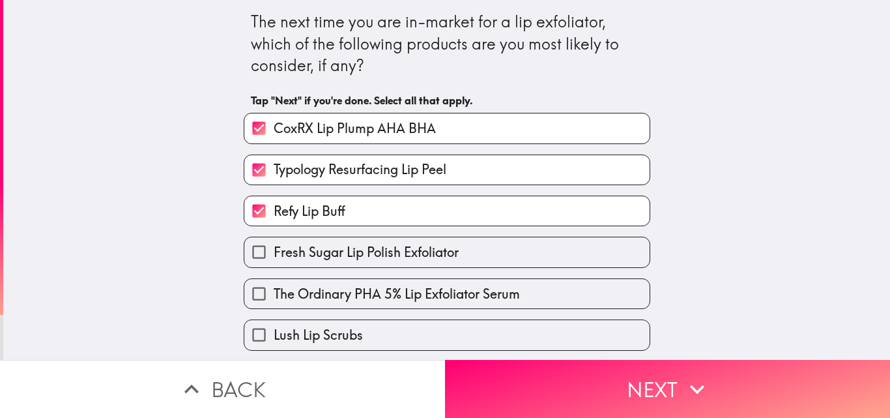
click at [440, 242] on label "Fresh Sugar Lip Polish Exfoliator" at bounding box center [446, 251] width 405 height 29
click at [274, 242] on input "Fresh Sugar Lip Polish Exfoliator" at bounding box center [258, 251] width 29 height 29
checkbox input "true"
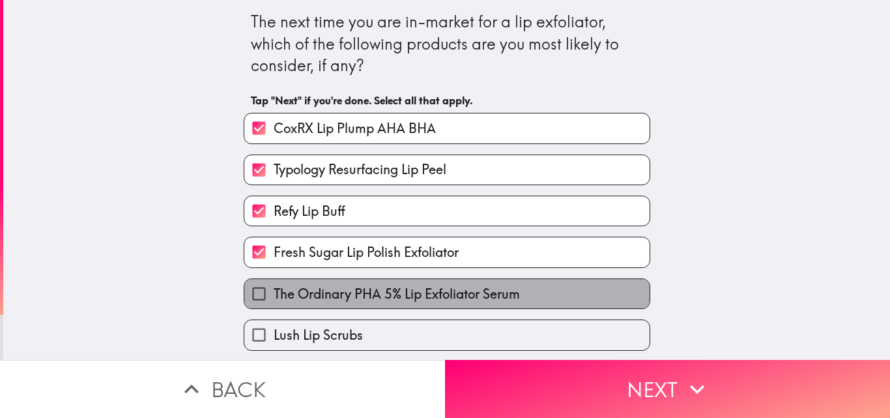
click at [453, 287] on span "The Ordinary PHA 5% Lip Exfoliator Serum" at bounding box center [397, 294] width 246 height 18
click at [274, 287] on input "The Ordinary PHA 5% Lip Exfoliator Serum" at bounding box center [258, 293] width 29 height 29
checkbox input "true"
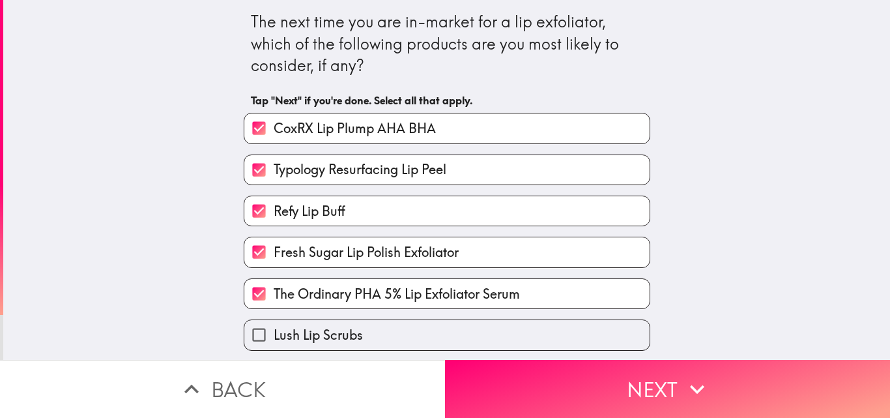
scroll to position [124, 0]
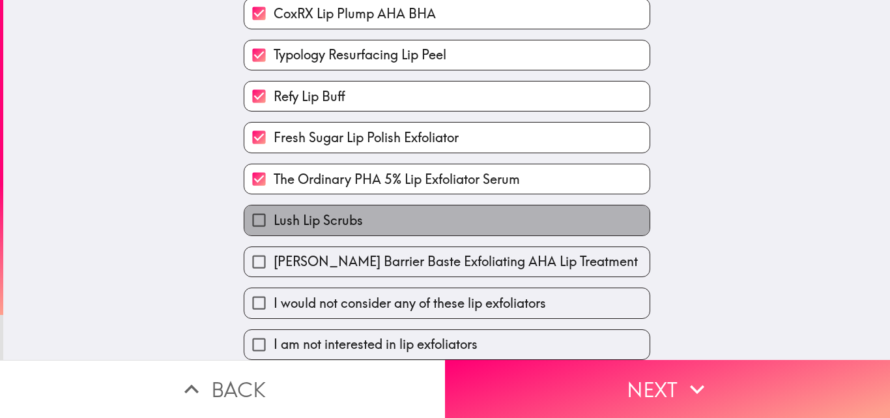
click at [443, 213] on label "Lush Lip Scrubs" at bounding box center [446, 219] width 405 height 29
click at [274, 213] on input "Lush Lip Scrubs" at bounding box center [258, 219] width 29 height 29
checkbox input "true"
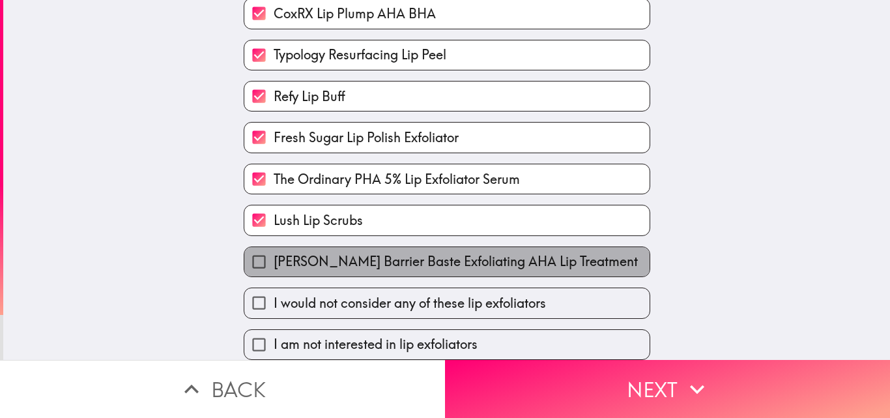
click at [447, 247] on label "[PERSON_NAME] Barrier Baste Exfoliating AHA Lip Treatment" at bounding box center [446, 261] width 405 height 29
click at [274, 247] on input "[PERSON_NAME] Barrier Baste Exfoliating AHA Lip Treatment" at bounding box center [258, 261] width 29 height 29
checkbox input "true"
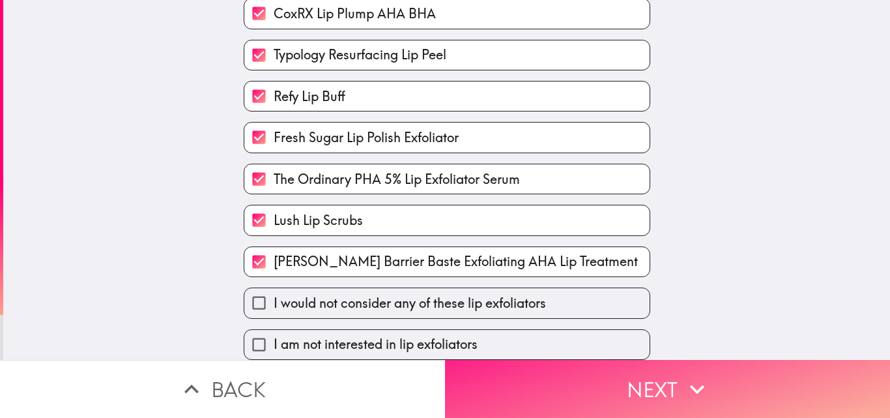
click at [538, 364] on button "Next" at bounding box center [667, 389] width 445 height 58
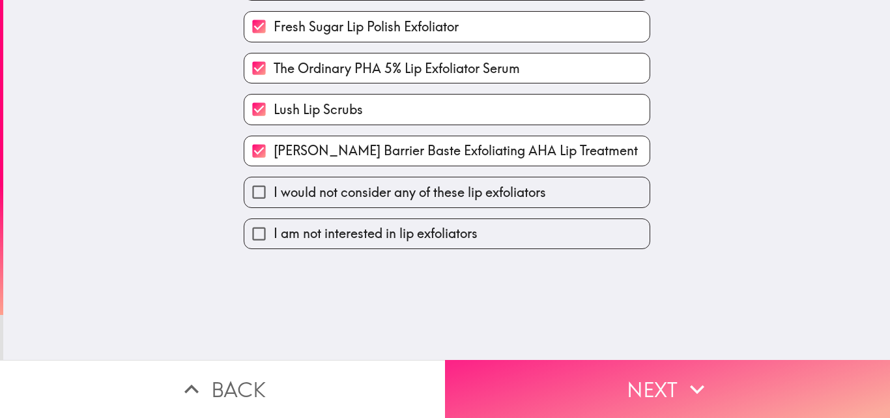
scroll to position [0, 0]
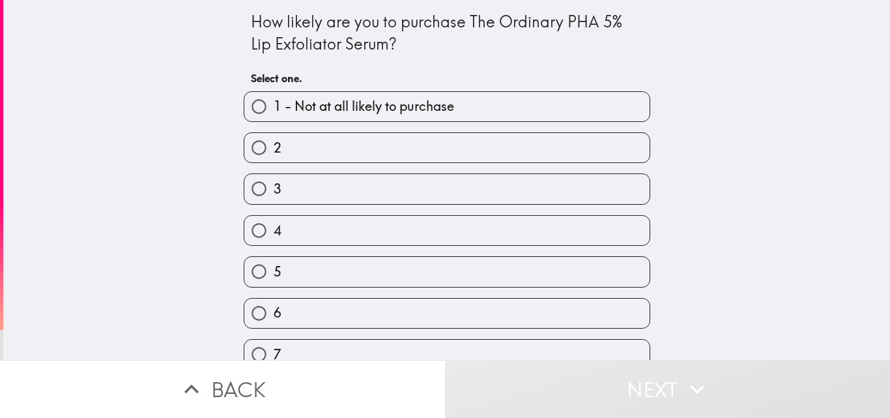
scroll to position [144, 0]
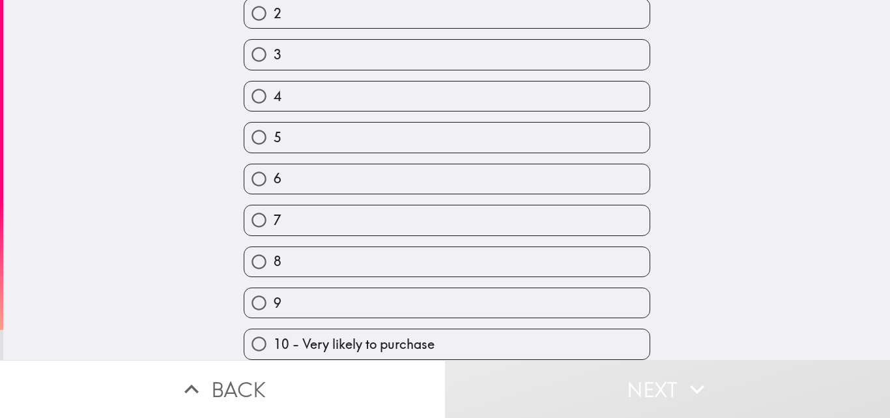
click at [410, 335] on span "10 - Very likely to purchase" at bounding box center [354, 344] width 161 height 18
click at [274, 334] on input "10 - Very likely to purchase" at bounding box center [258, 343] width 29 height 29
radio input "true"
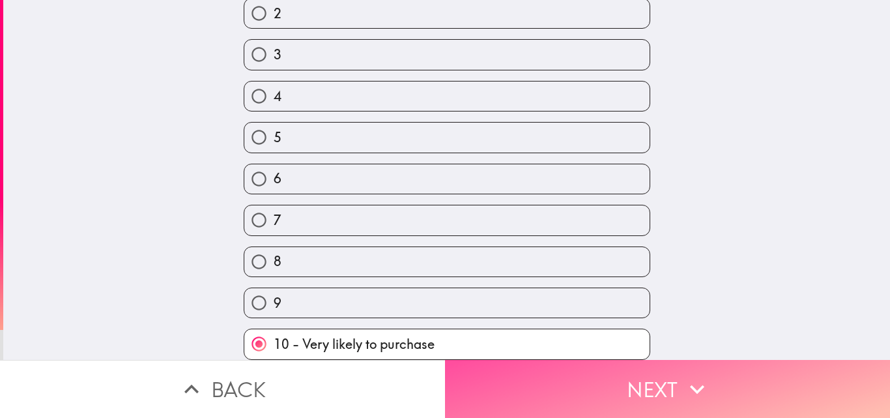
click at [534, 368] on button "Next" at bounding box center [667, 389] width 445 height 58
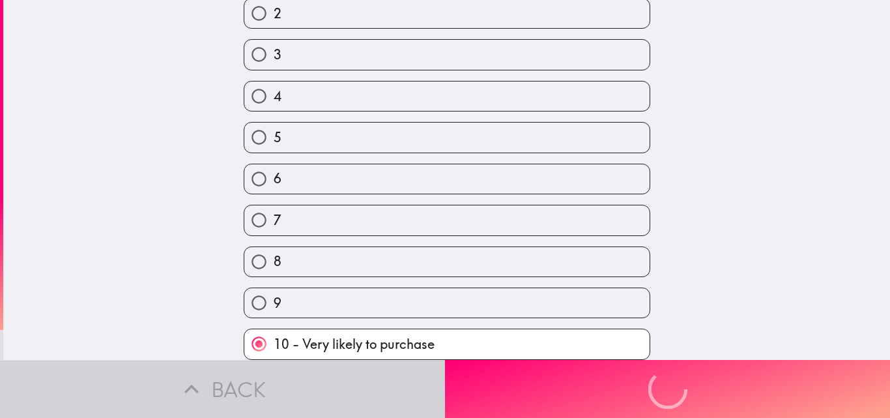
scroll to position [0, 0]
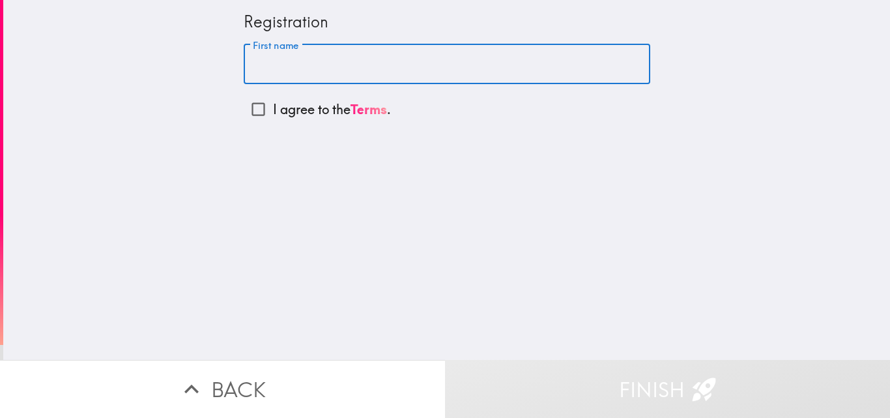
click at [370, 83] on input "First name" at bounding box center [447, 64] width 407 height 40
type input "LATIFAH"
click at [253, 106] on input "I agree to the Terms ." at bounding box center [258, 108] width 29 height 29
checkbox input "true"
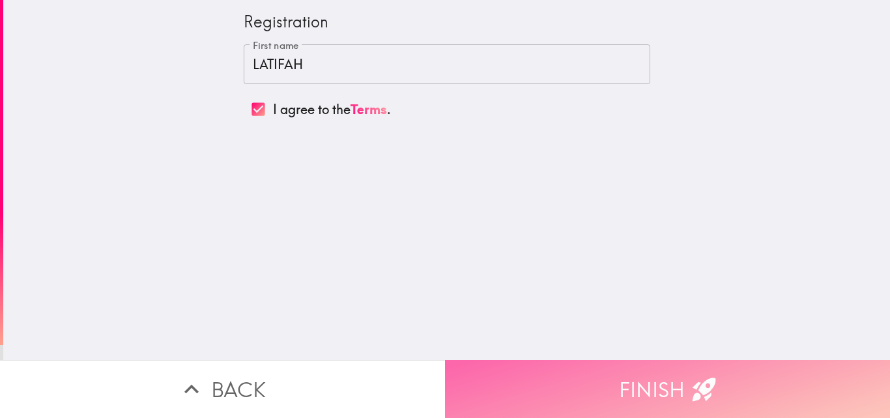
click at [693, 388] on icon "button" at bounding box center [704, 388] width 23 height 23
